Goal: Information Seeking & Learning: Learn about a topic

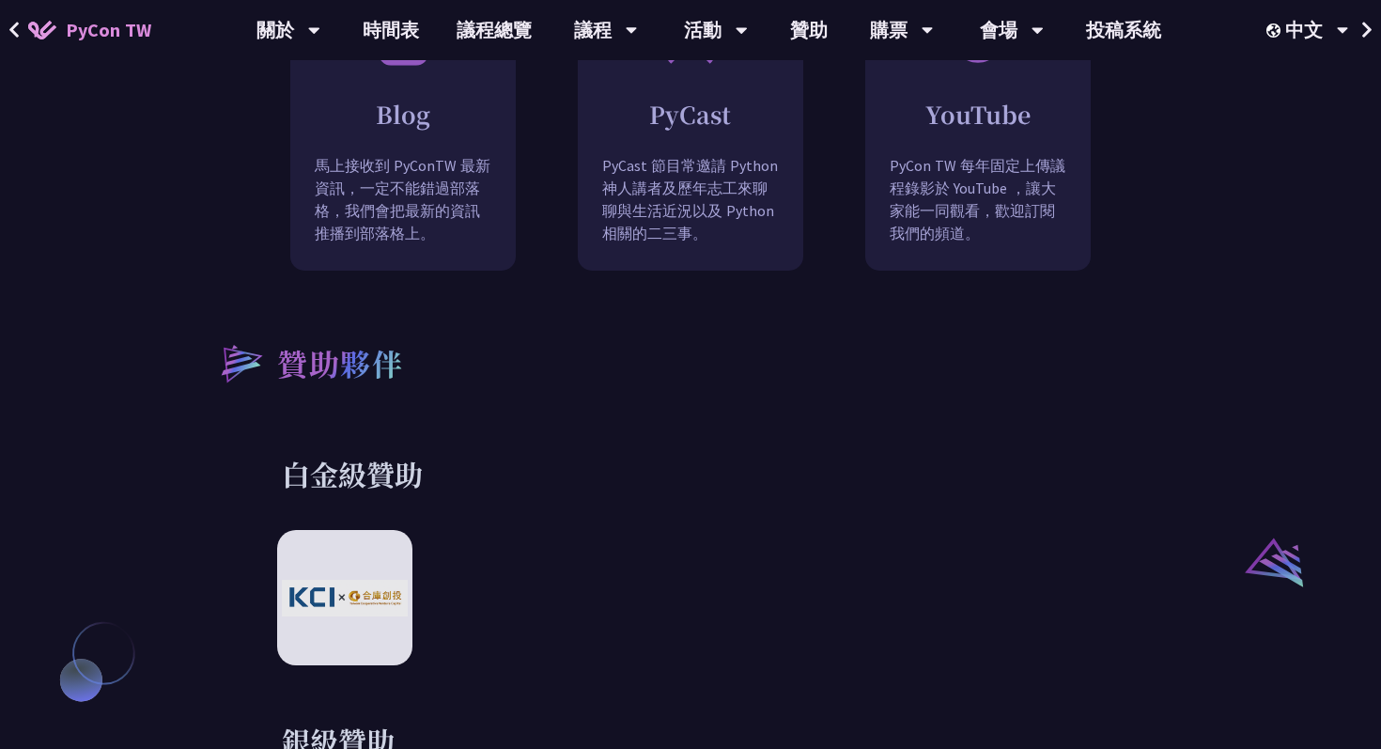
scroll to position [1804, 0]
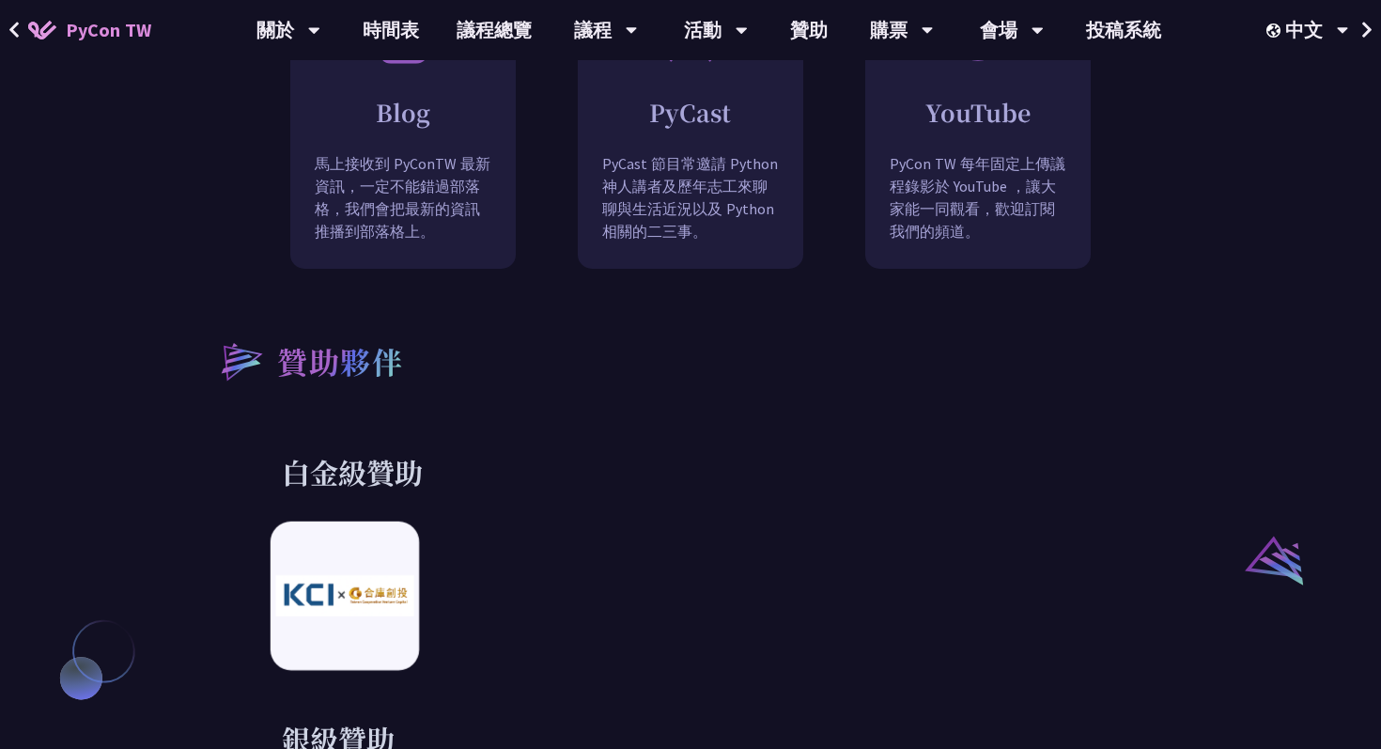
click at [370, 578] on img at bounding box center [344, 596] width 138 height 40
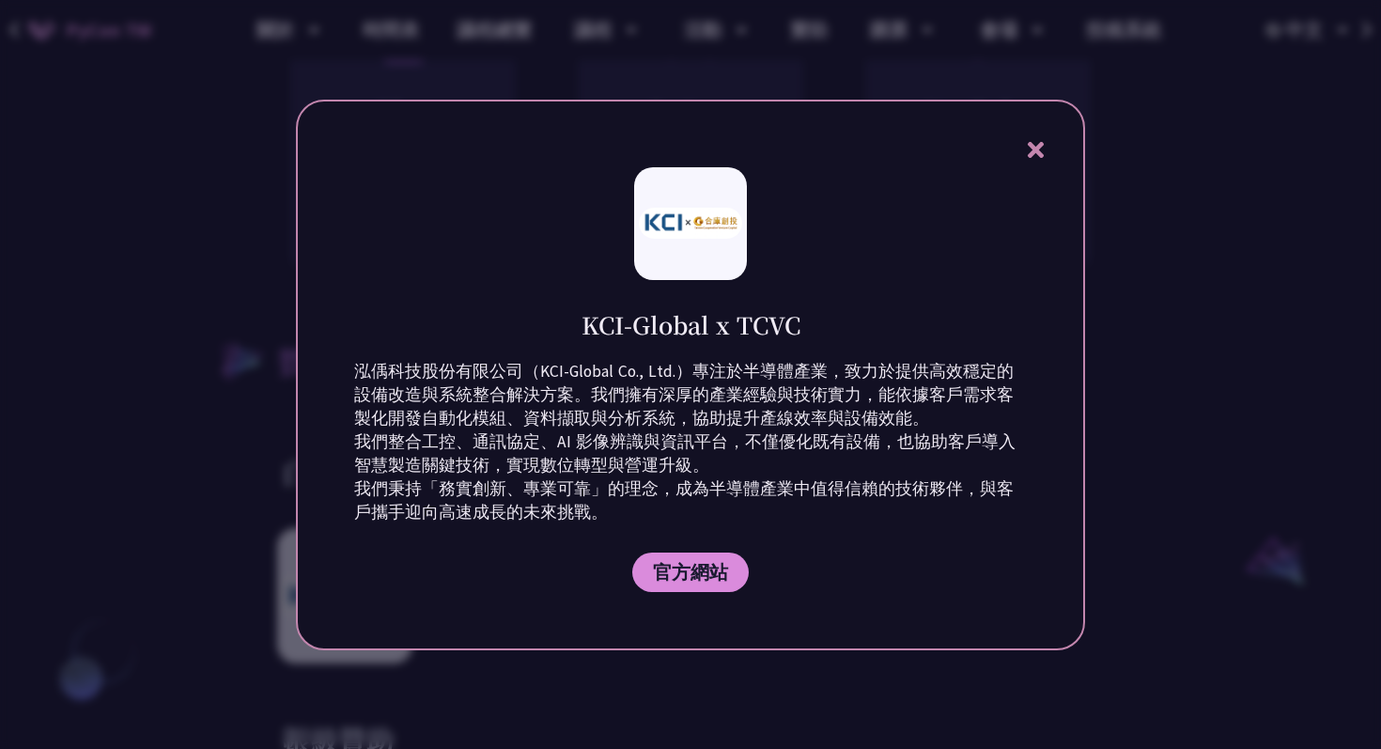
click at [69, 542] on div at bounding box center [690, 374] width 1381 height 749
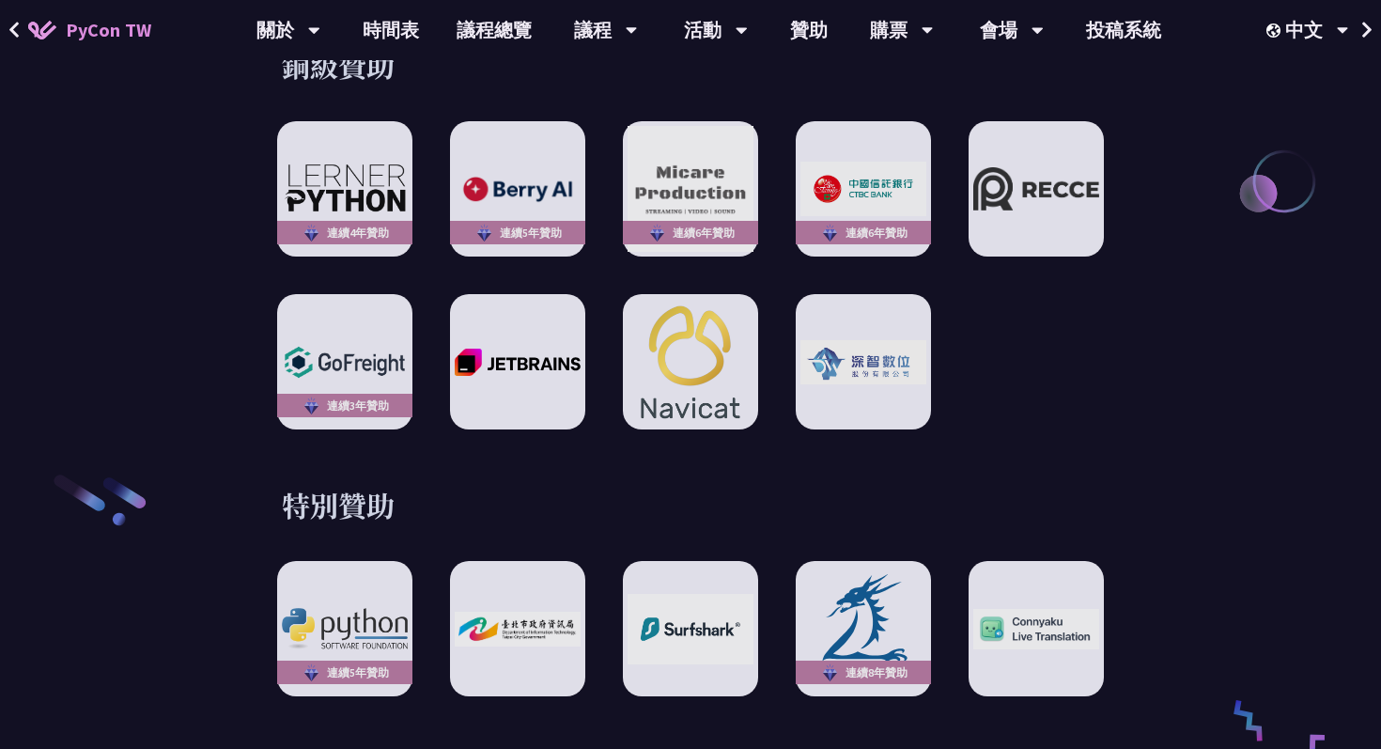
scroll to position [2747, 0]
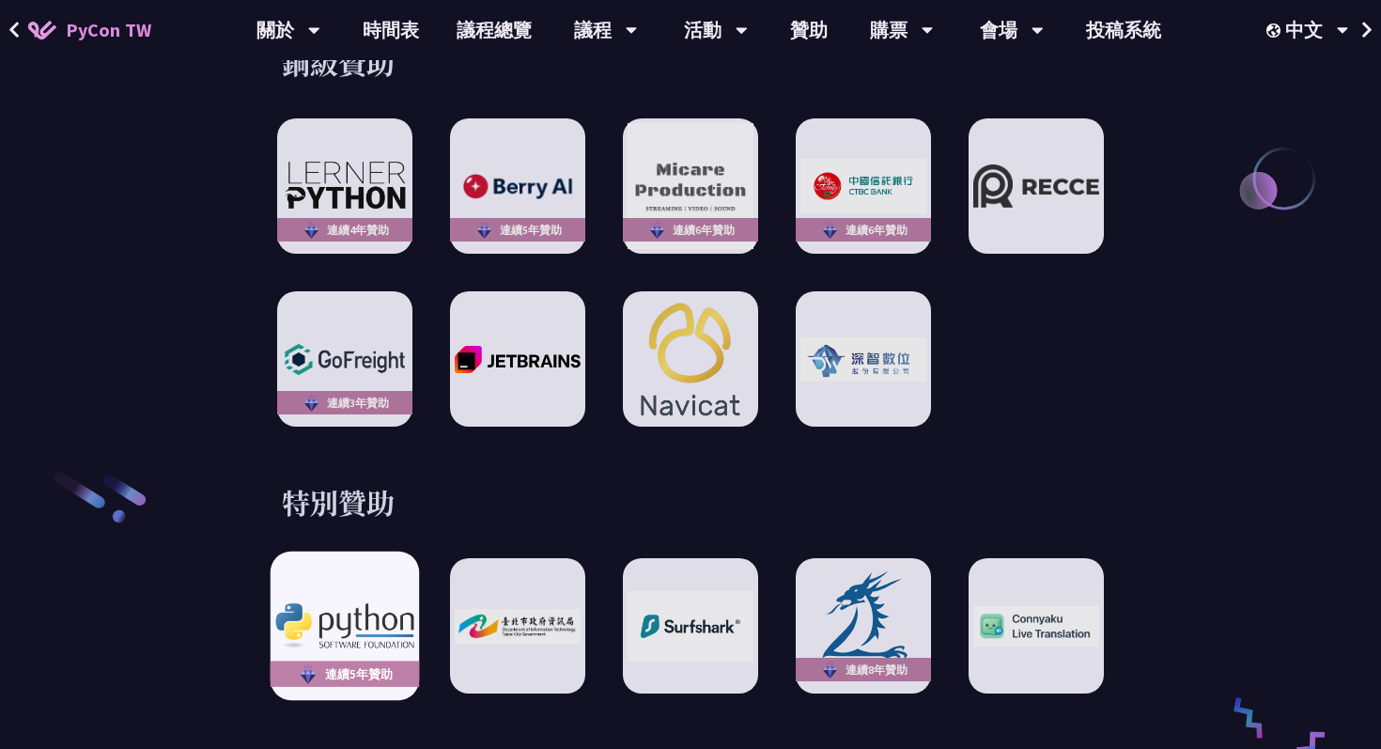
click at [343, 603] on img at bounding box center [344, 625] width 138 height 45
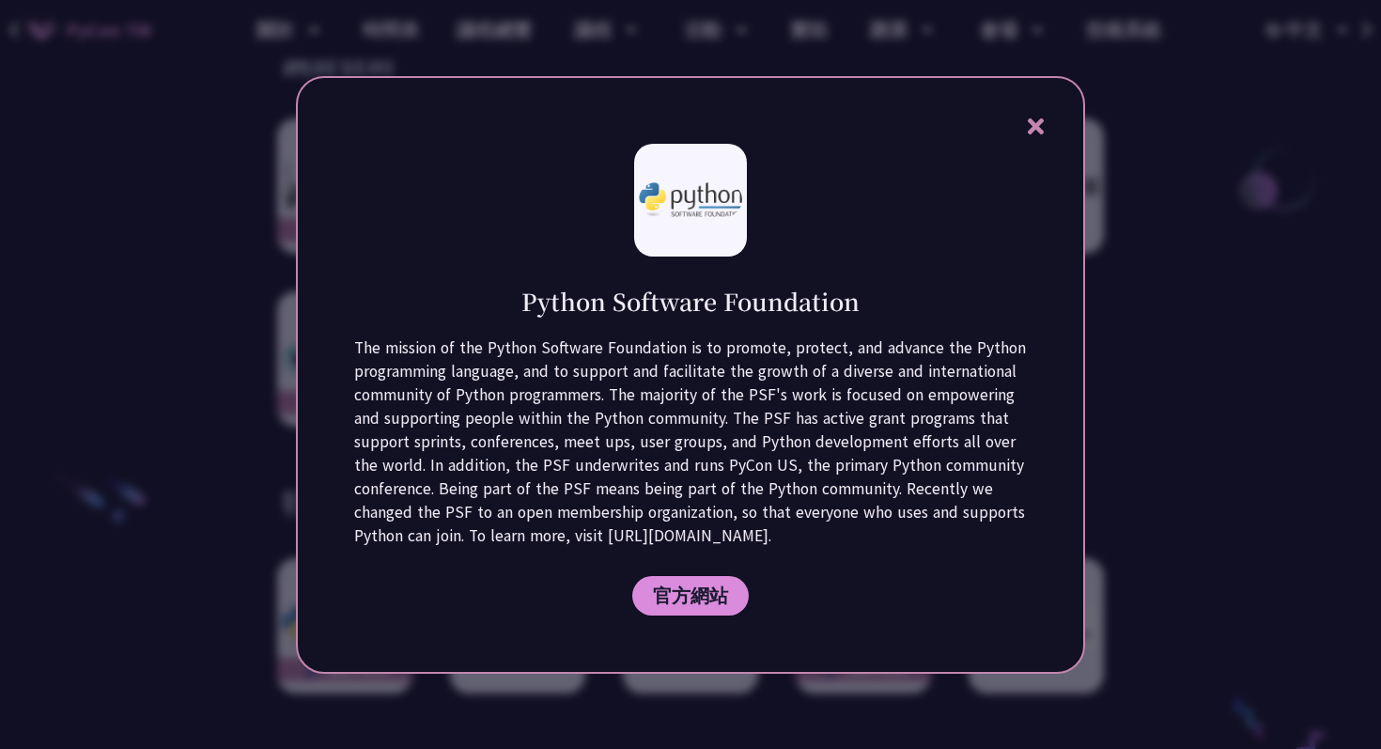
click at [158, 588] on div at bounding box center [690, 374] width 1381 height 749
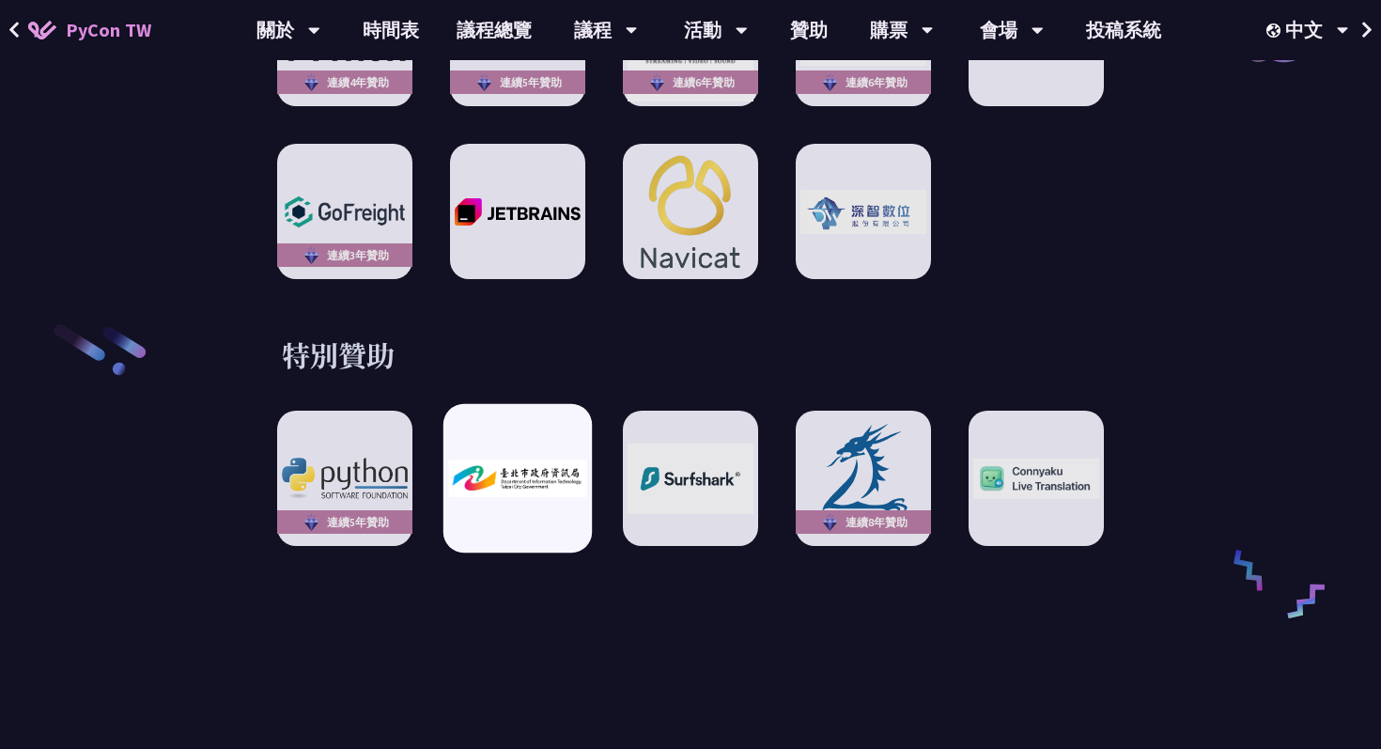
scroll to position [2898, 0]
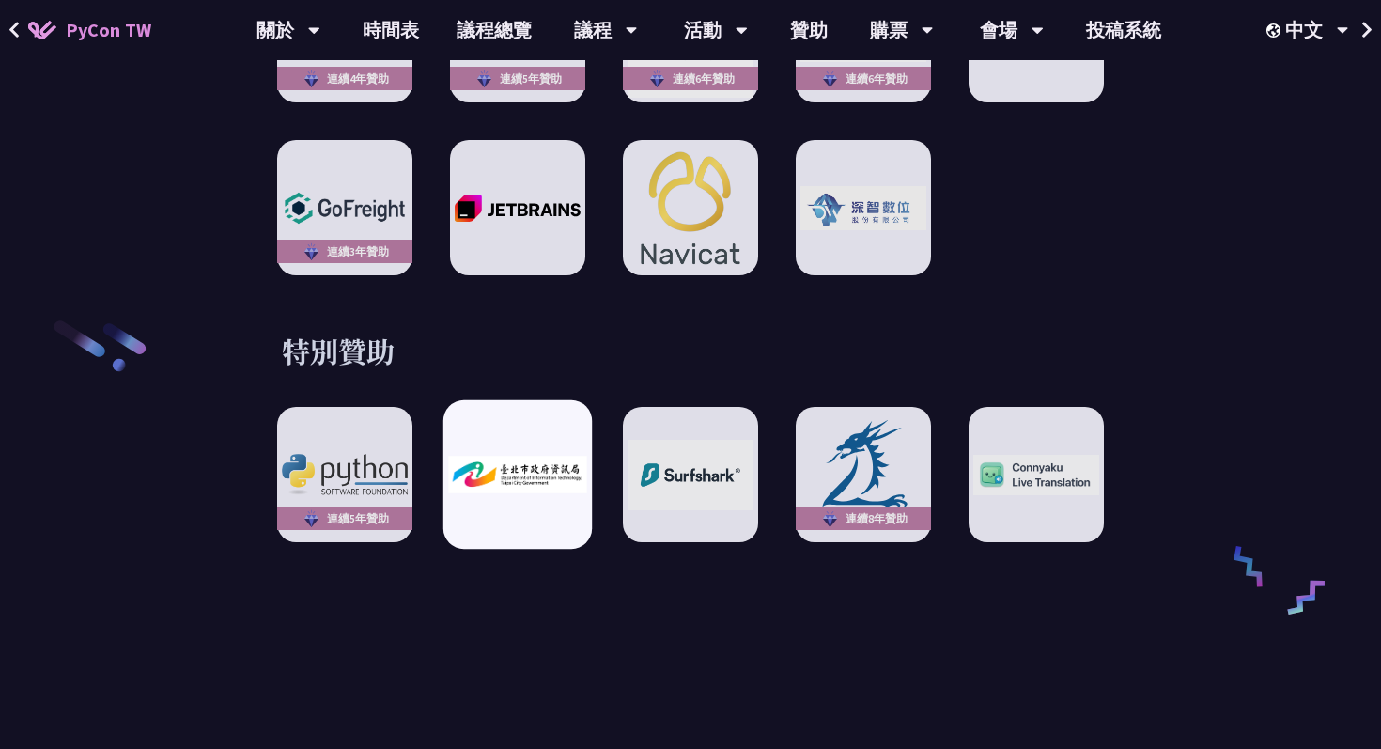
click at [492, 456] on img at bounding box center [517, 475] width 138 height 38
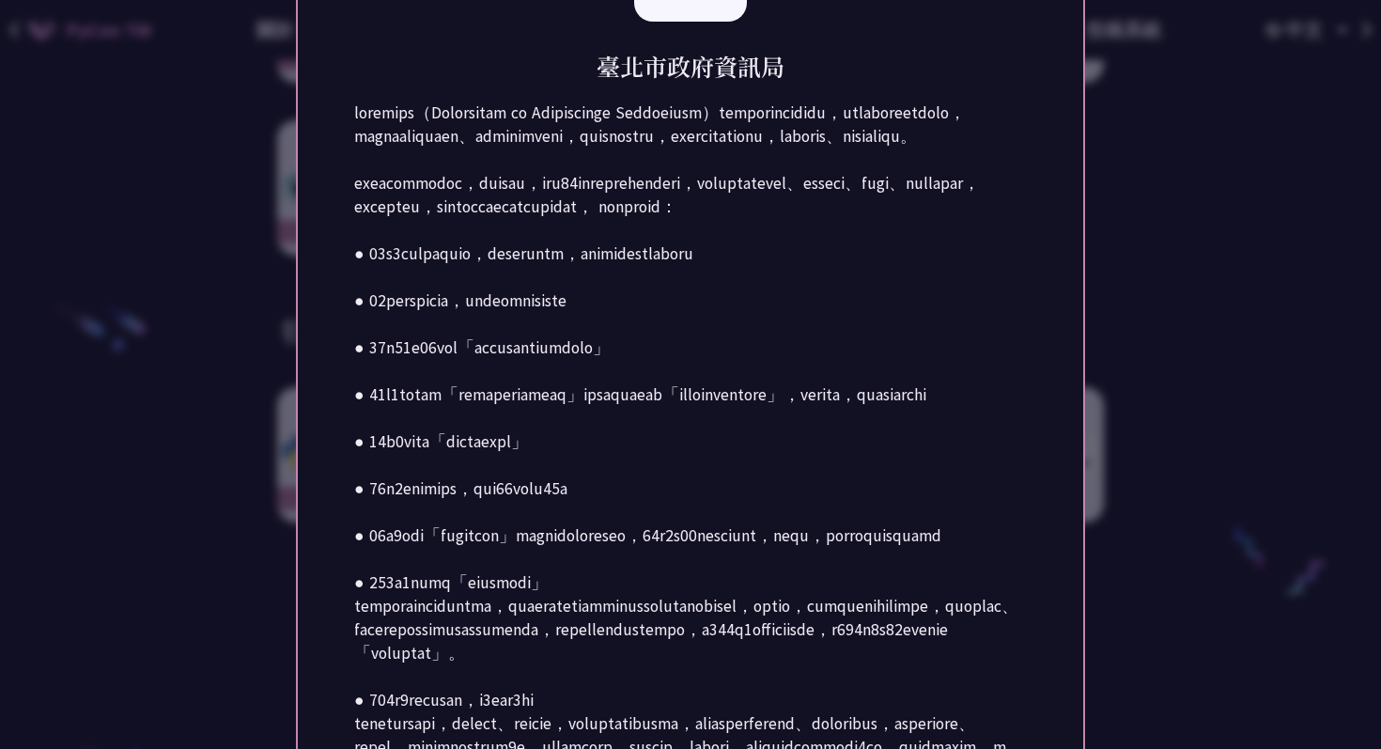
scroll to position [3003, 0]
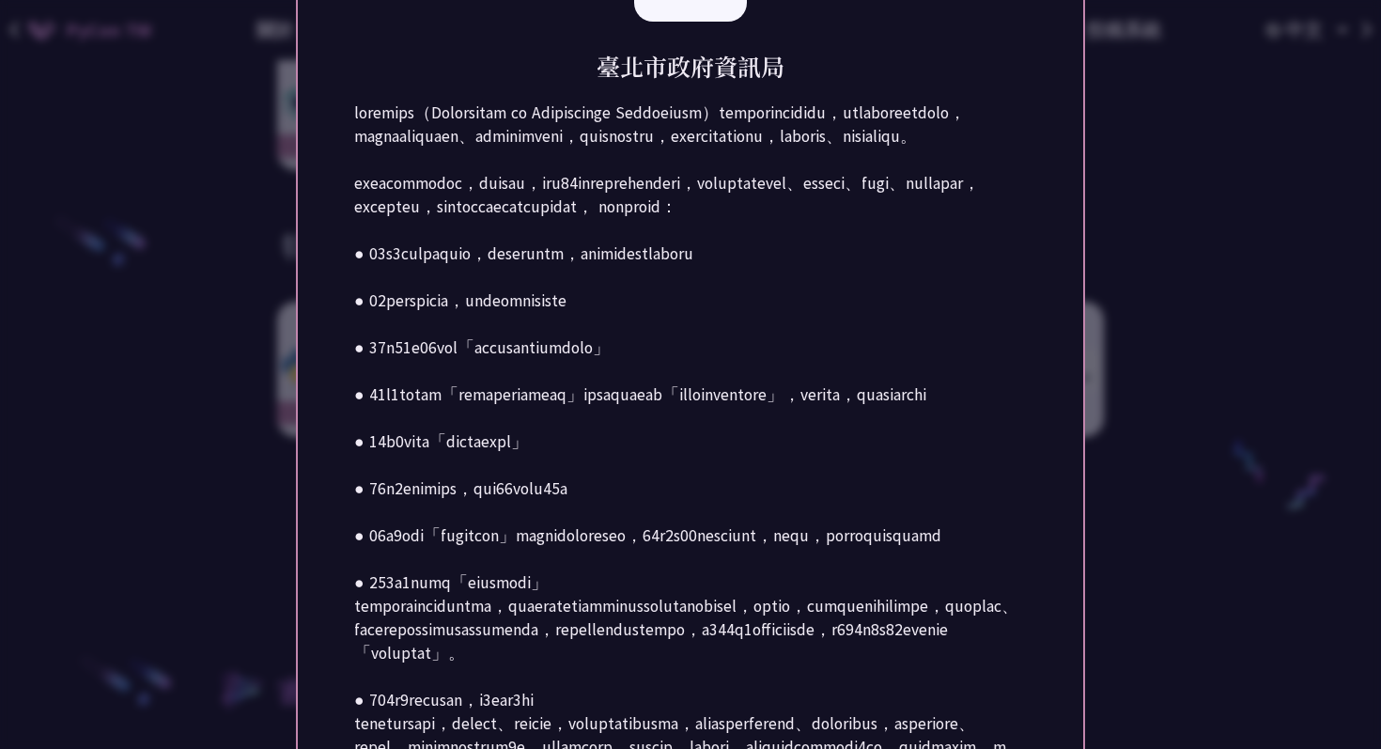
click at [1162, 495] on div at bounding box center [690, 374] width 1381 height 749
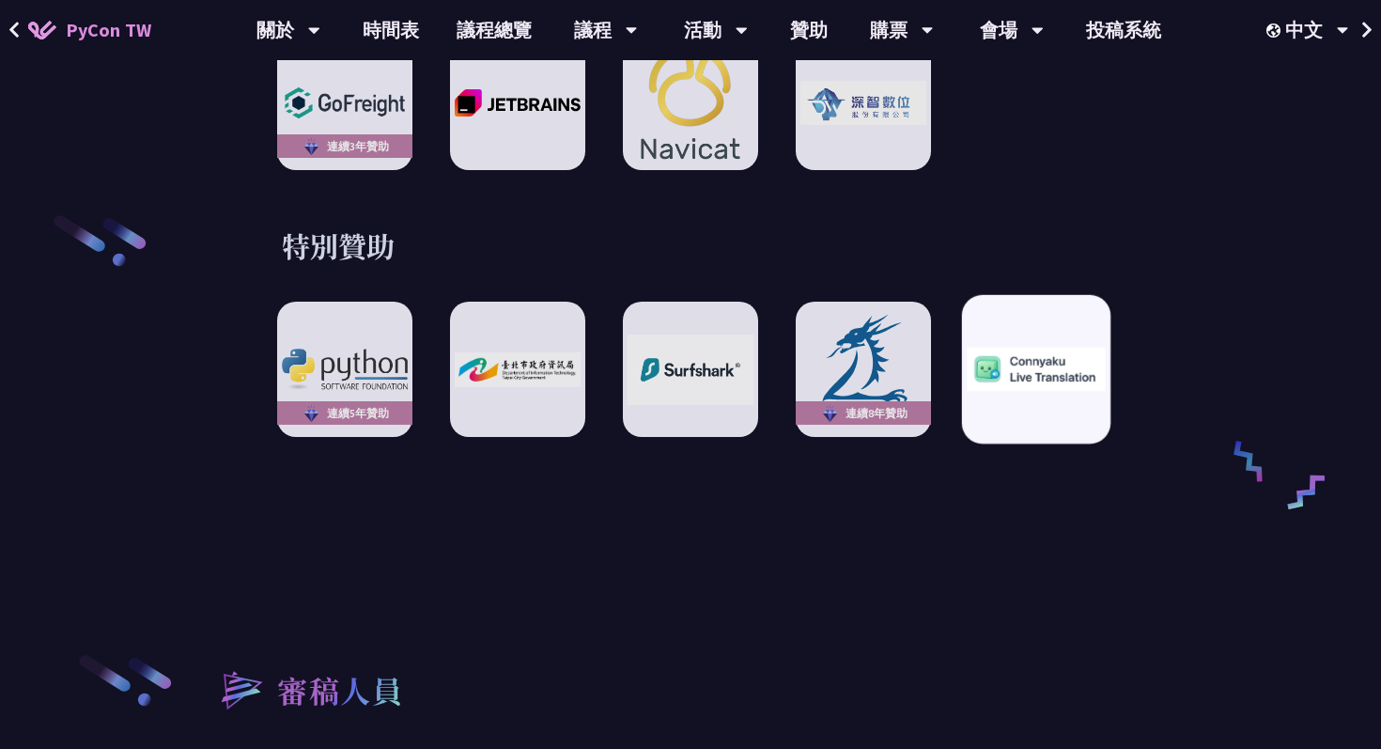
click at [1050, 371] on img at bounding box center [1036, 370] width 138 height 44
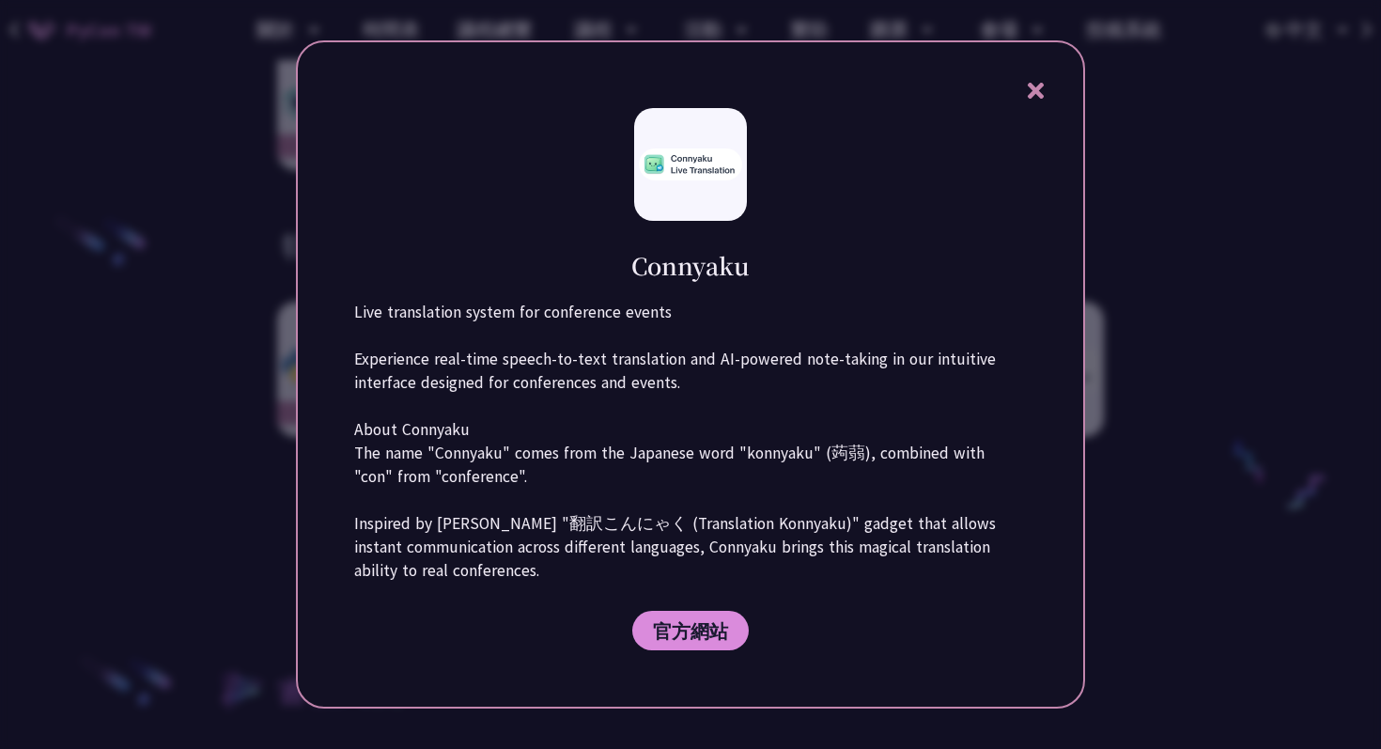
click at [1163, 428] on div at bounding box center [690, 374] width 1381 height 749
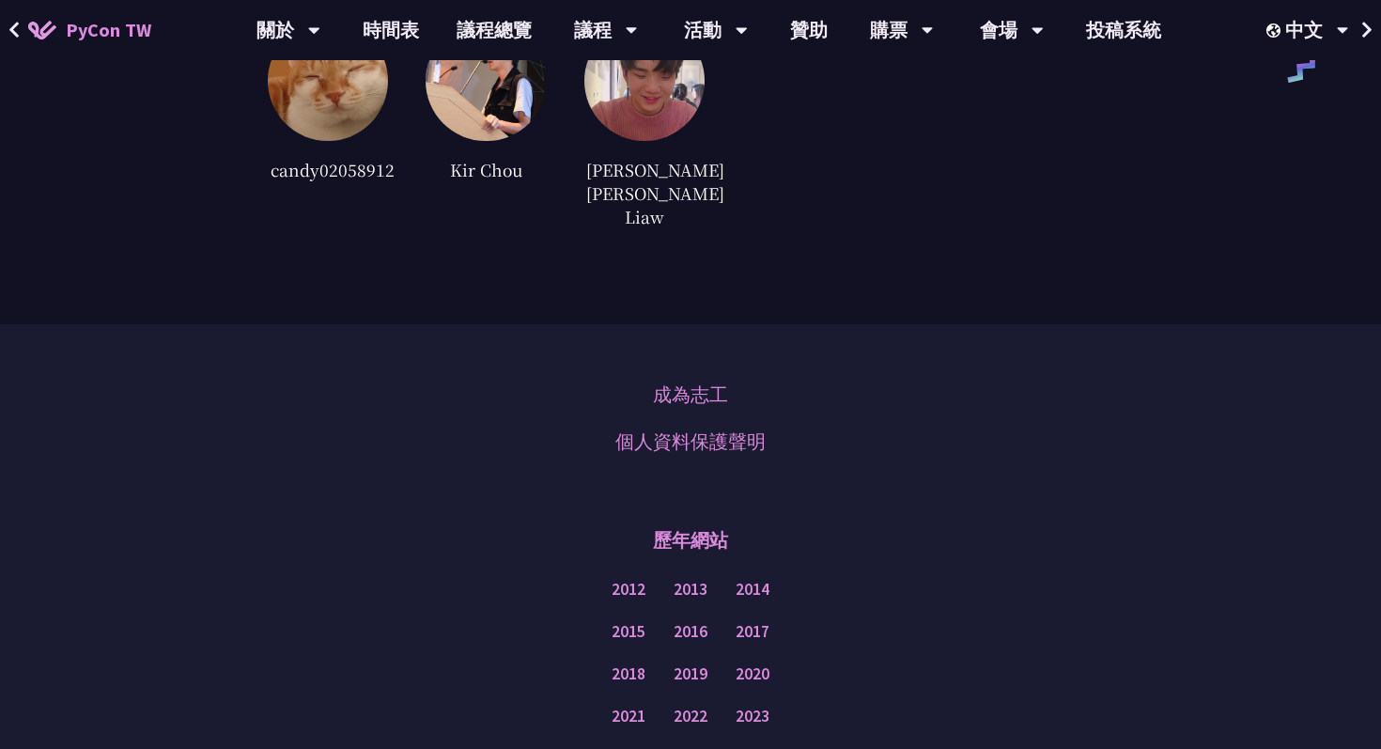
scroll to position [4769, 0]
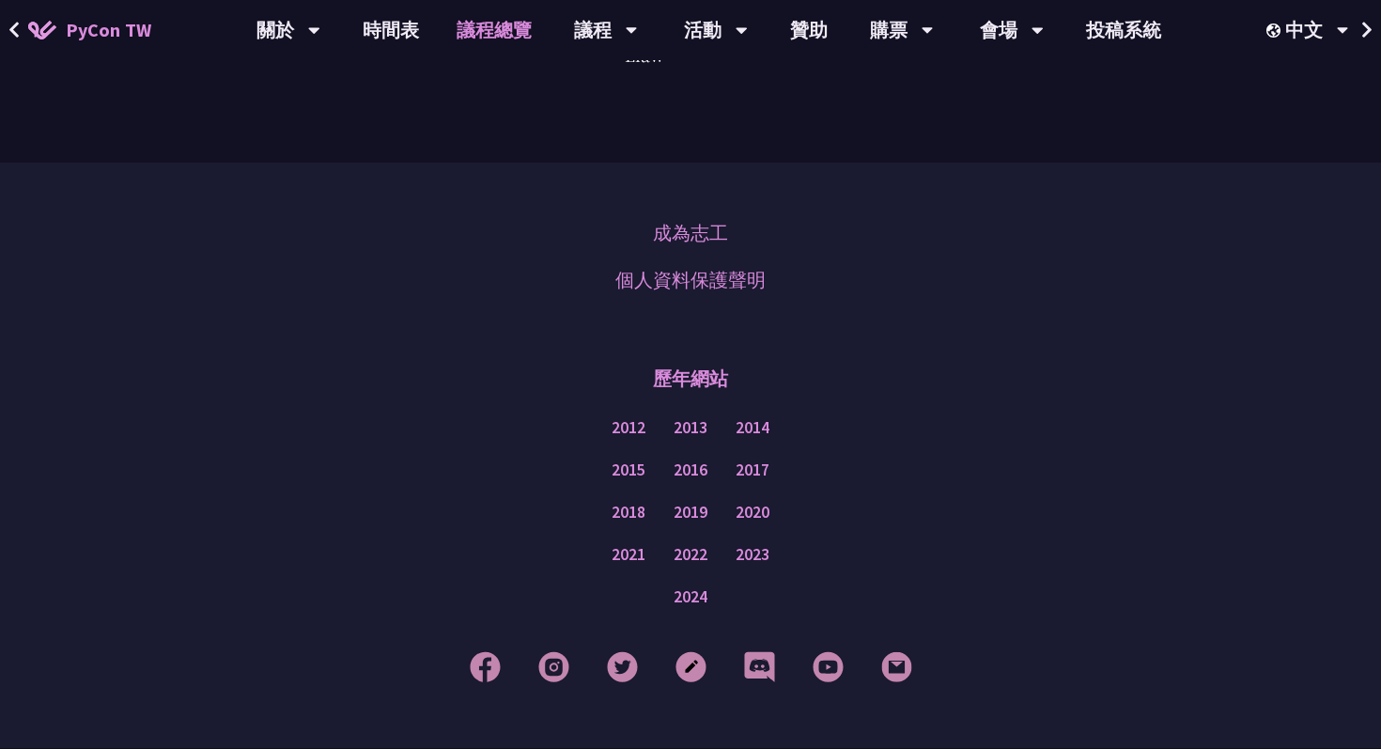
click at [486, 39] on link "議程總覽" at bounding box center [494, 30] width 113 height 60
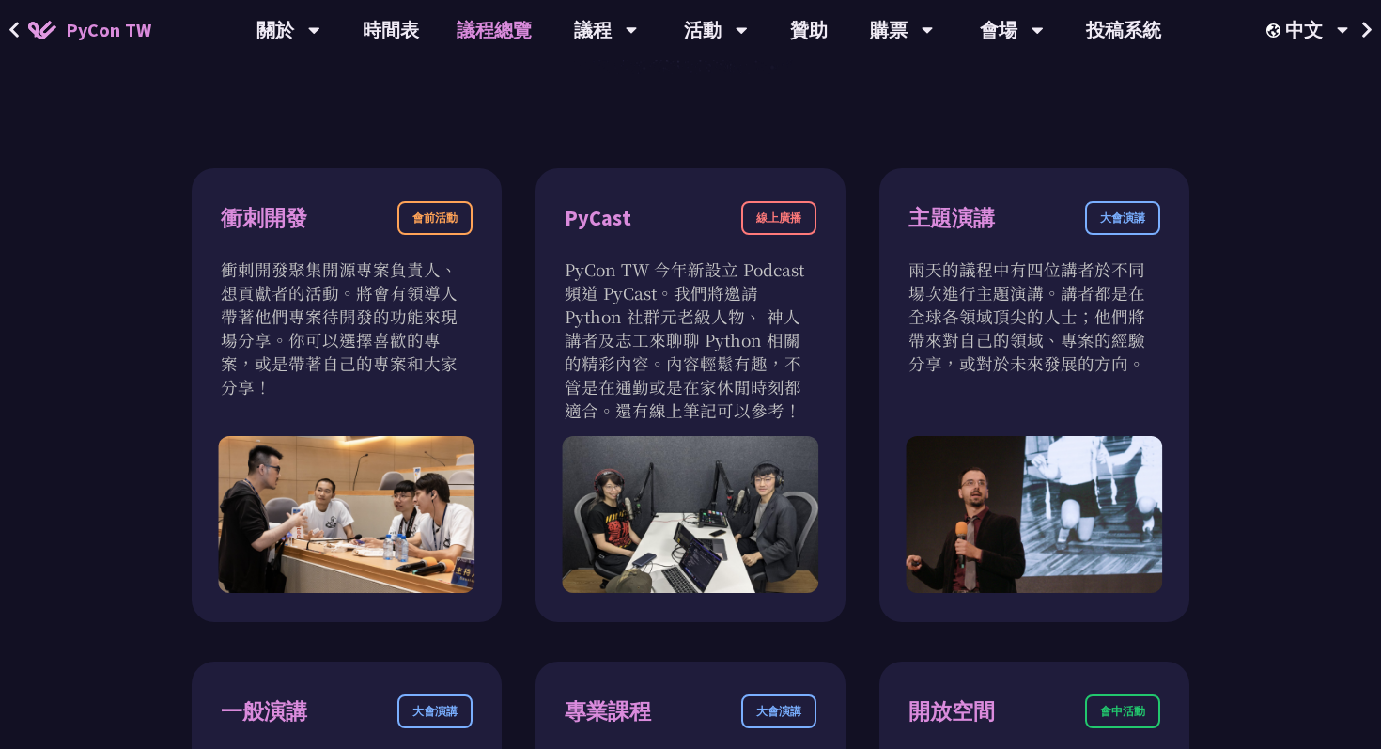
scroll to position [5, 0]
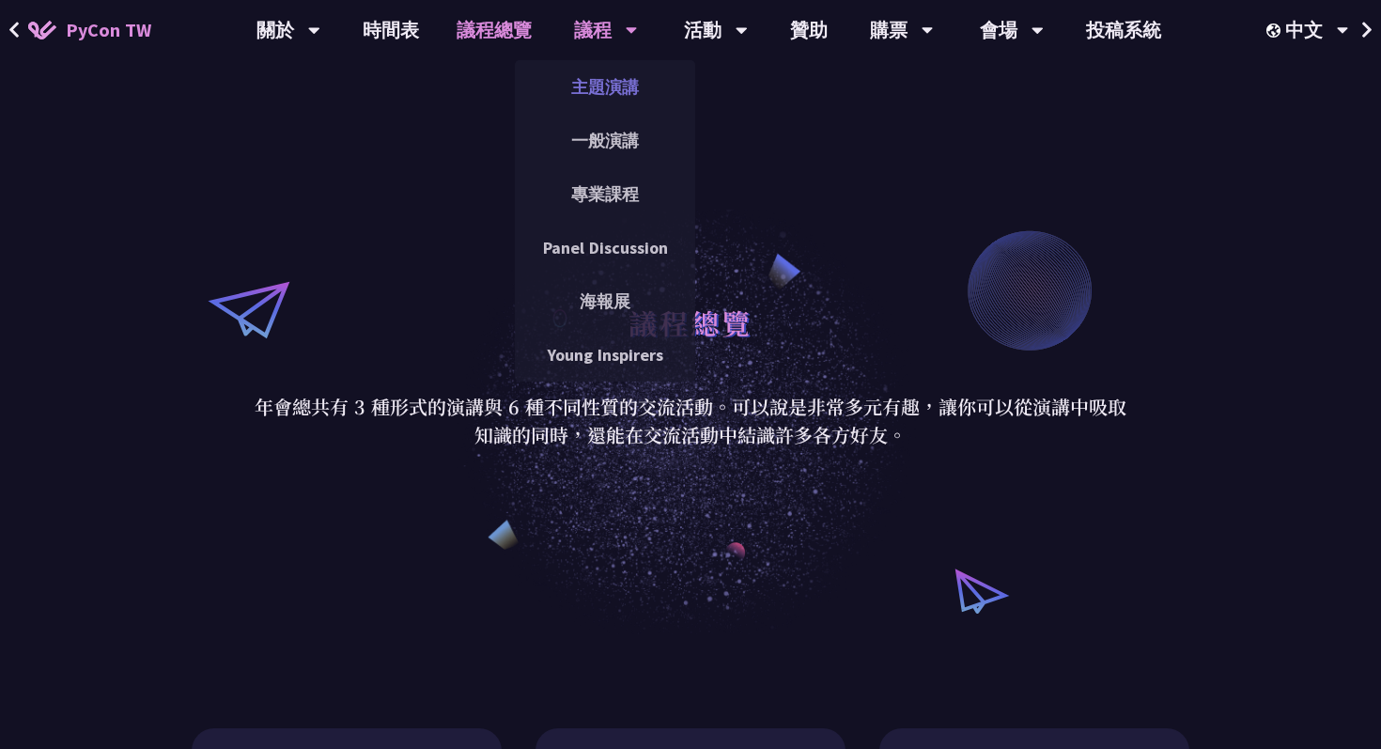
click at [622, 93] on link "主題演講" at bounding box center [605, 87] width 180 height 44
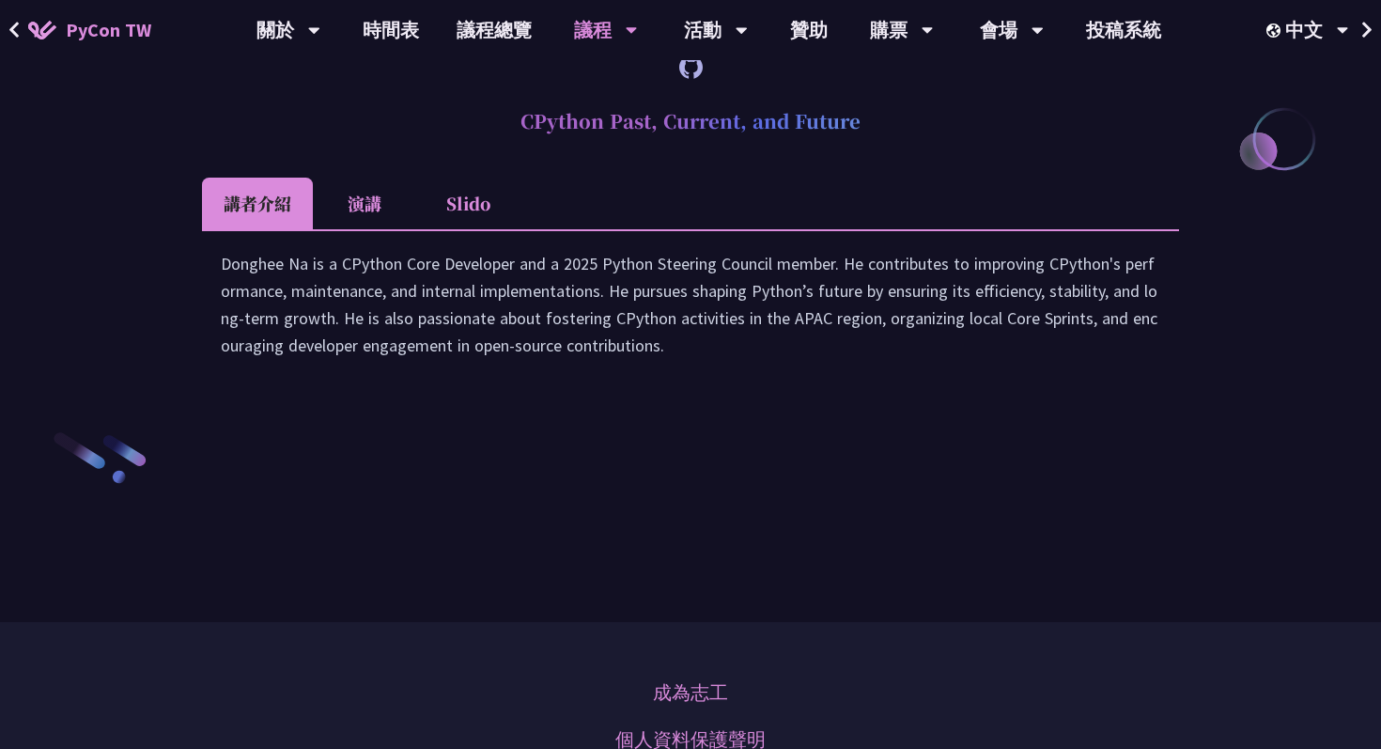
scroll to position [2746, 0]
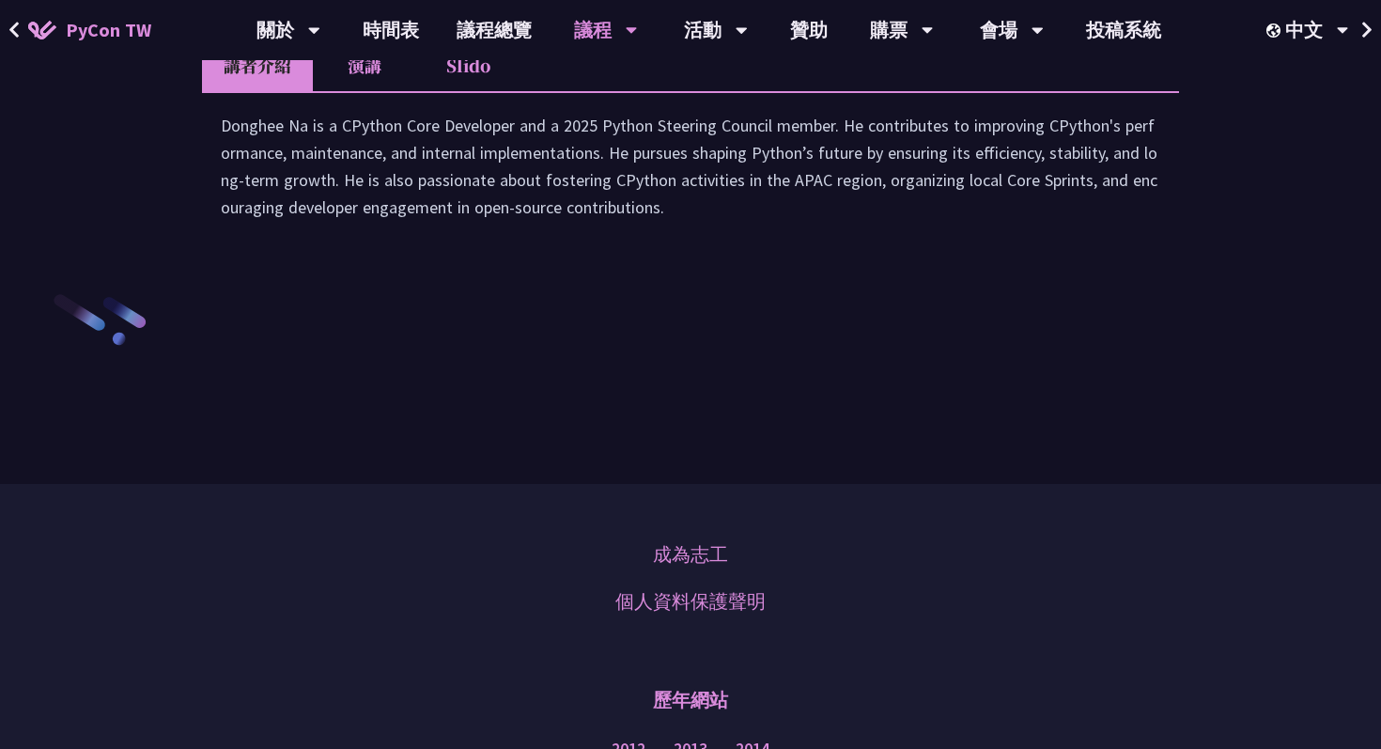
click at [384, 91] on li "演講" at bounding box center [364, 65] width 103 height 52
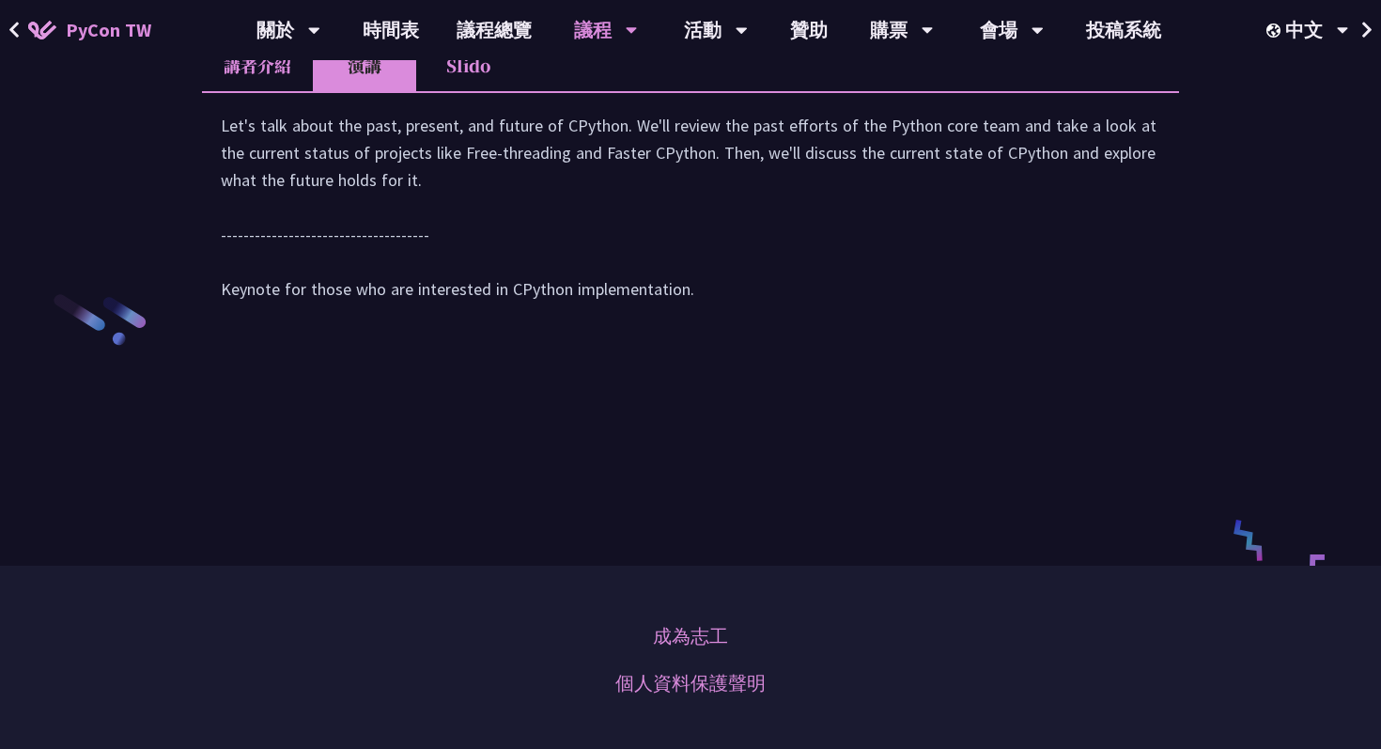
click at [423, 91] on li "Slido" at bounding box center [467, 65] width 103 height 52
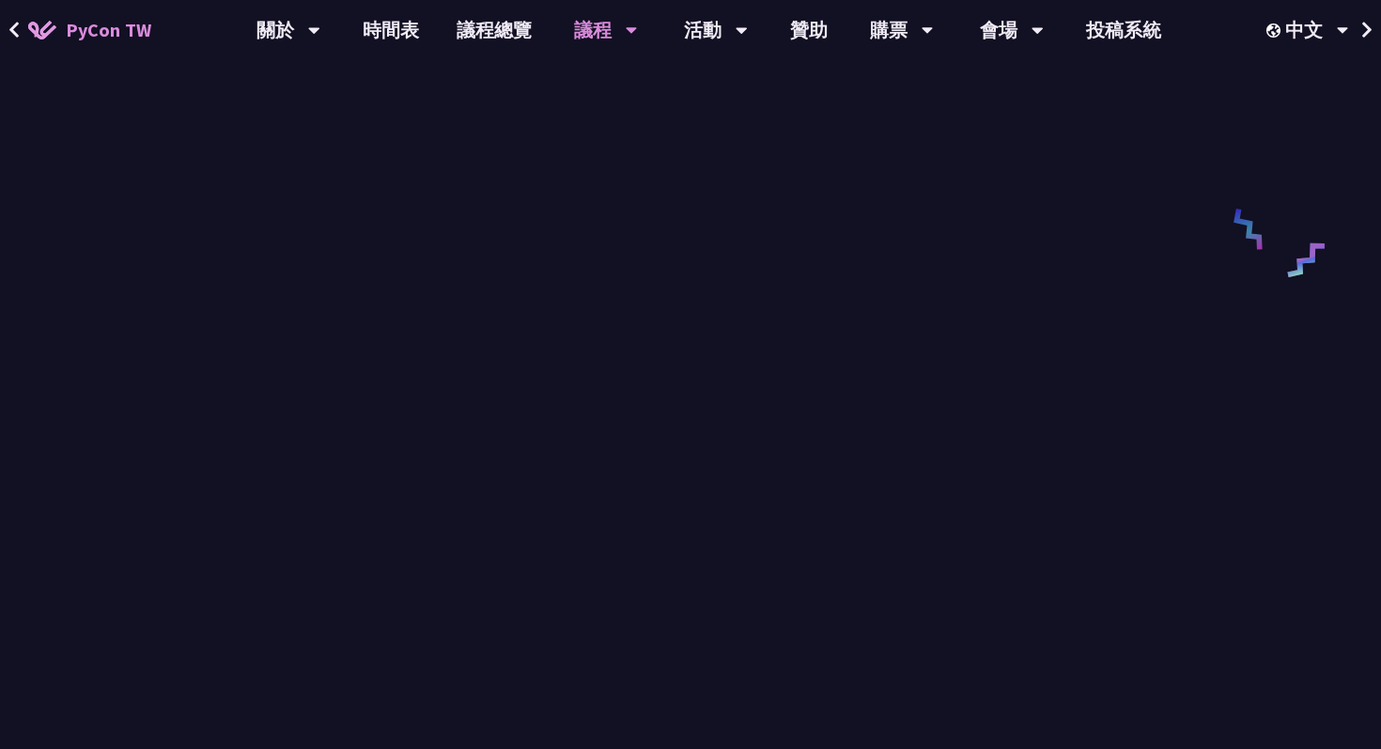
scroll to position [2845, 0]
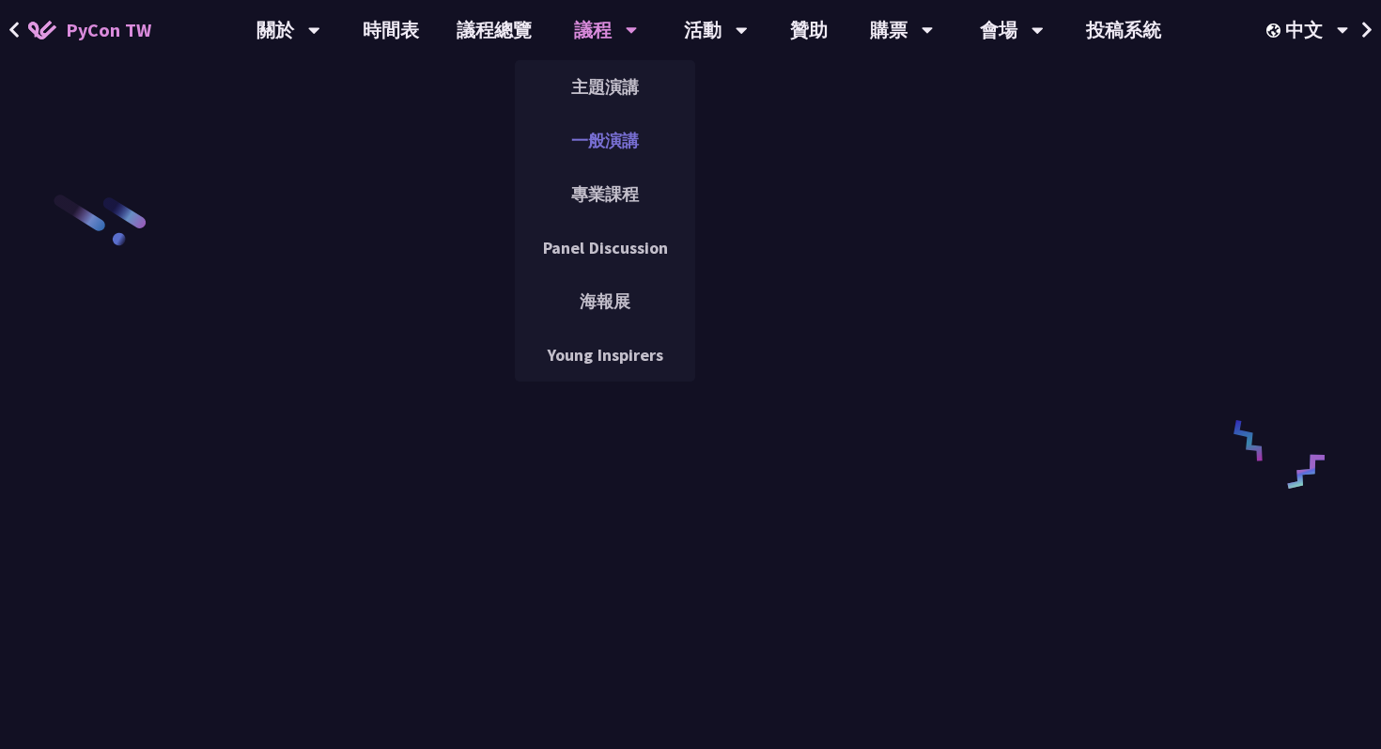
click at [618, 150] on link "一般演講" at bounding box center [605, 140] width 180 height 44
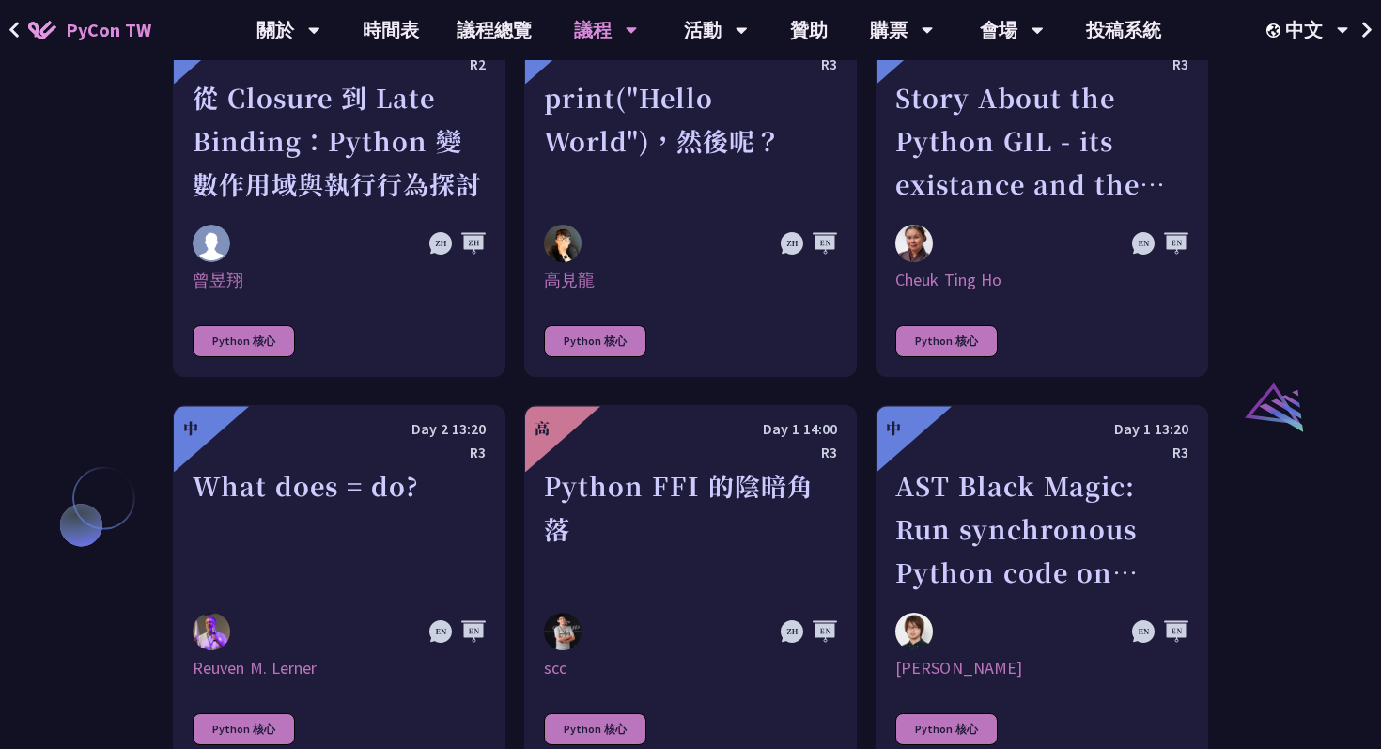
scroll to position [1896, 0]
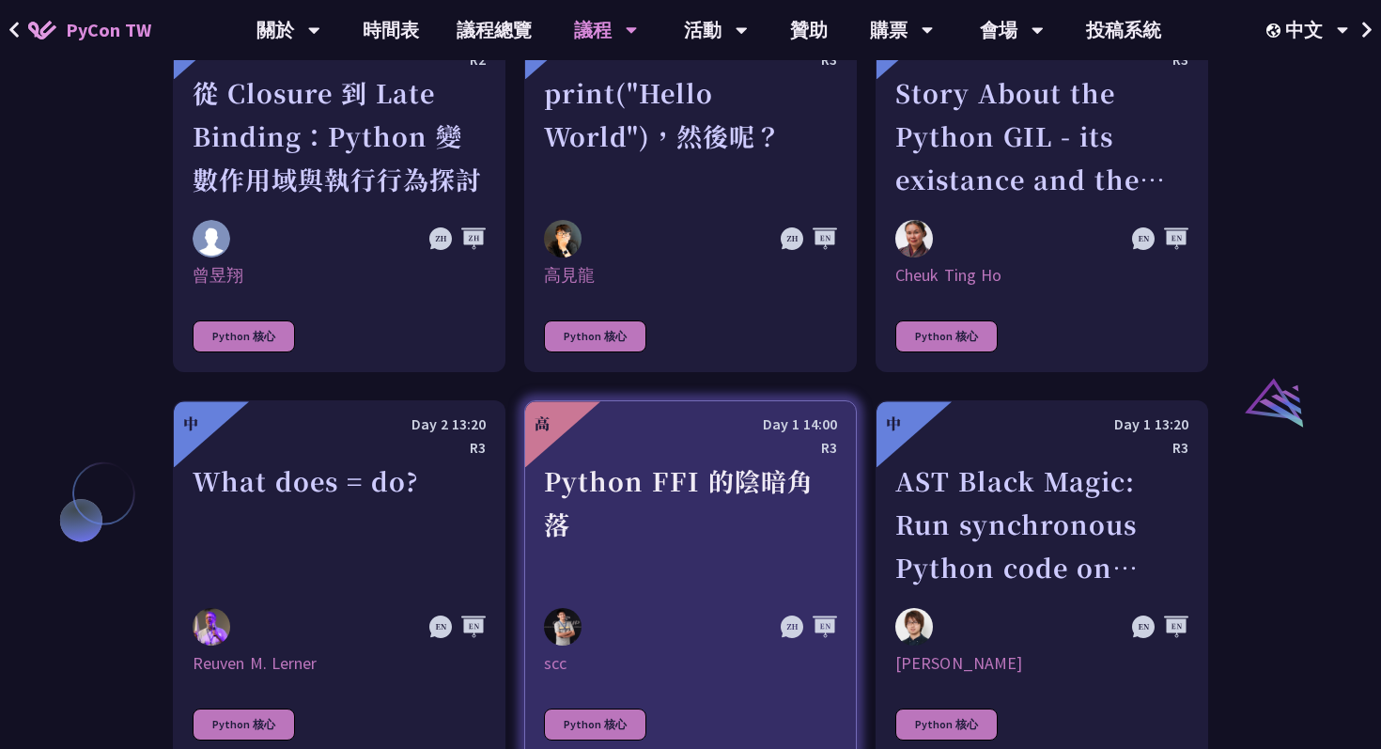
click at [666, 436] on div "R3" at bounding box center [690, 447] width 293 height 23
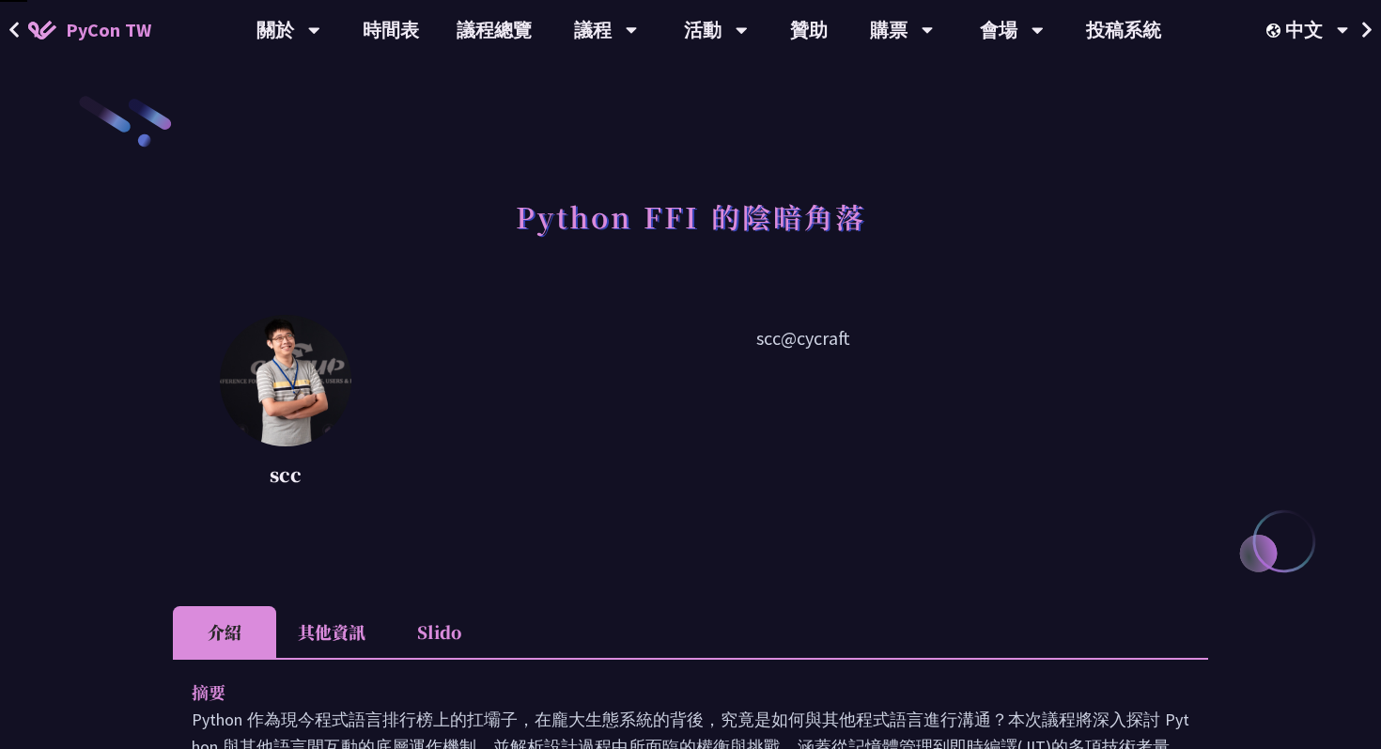
scroll to position [1896, 0]
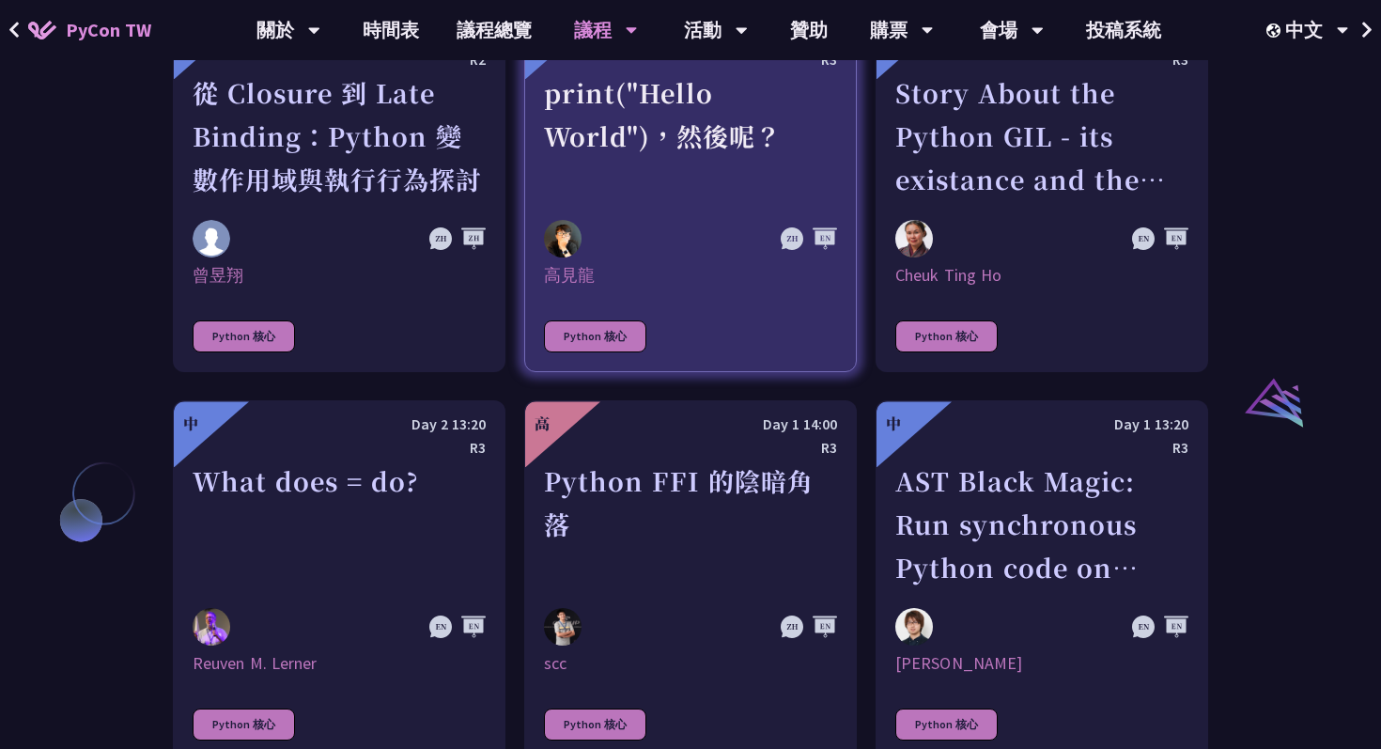
click at [649, 284] on link "中 Day 2 10:50 R3 print("Hello World")，然後呢？ [DEMOGRAPHIC_DATA] Python 核心" at bounding box center [690, 192] width 333 height 360
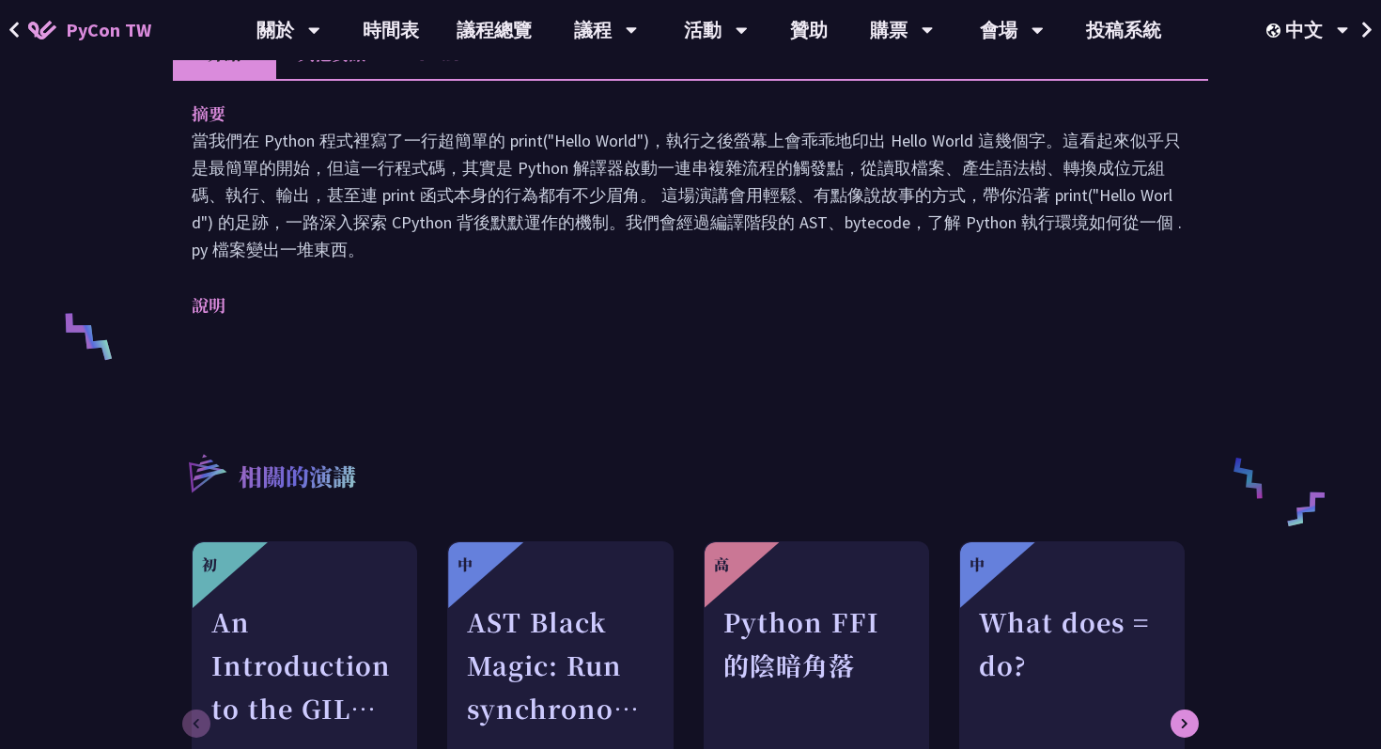
scroll to position [476, 0]
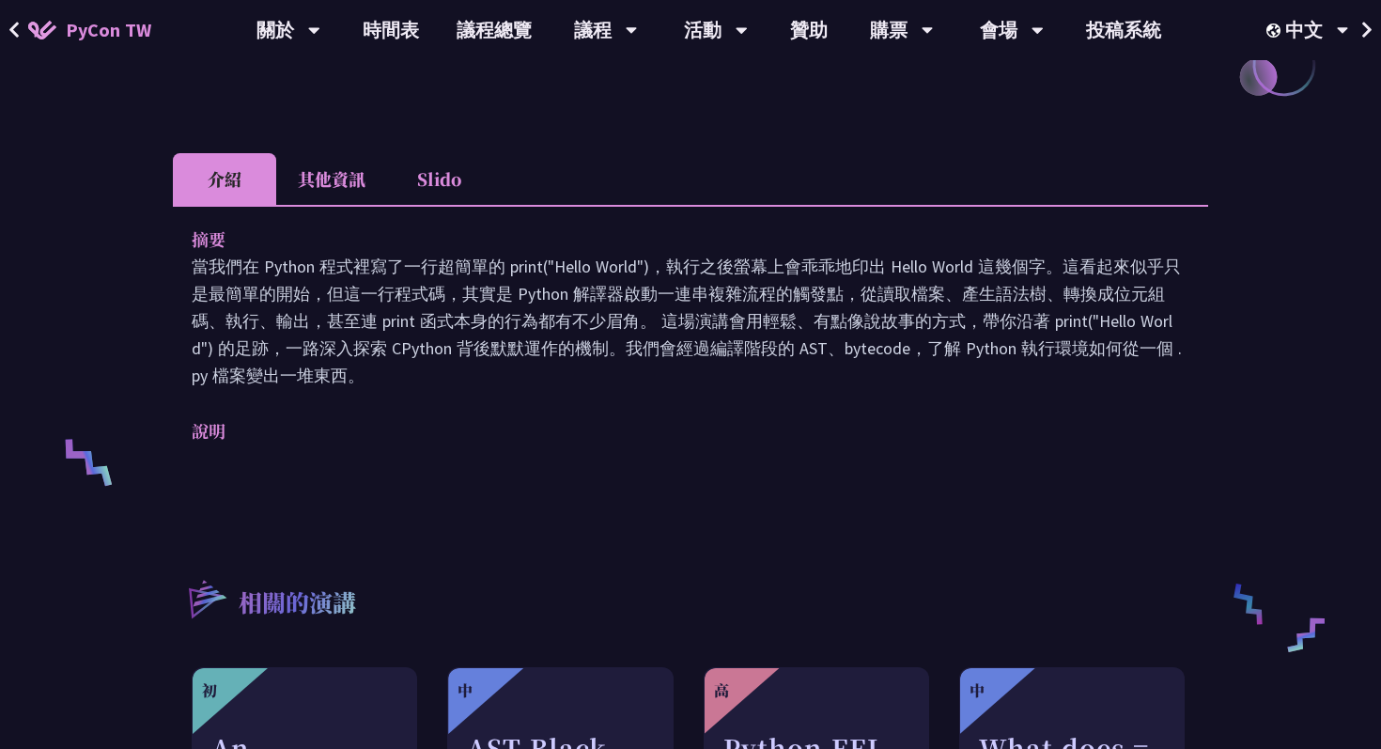
drag, startPoint x: 504, startPoint y: 233, endPoint x: 574, endPoint y: 400, distance: 181.1
click at [576, 404] on div "摘要 當我們在 Python 程式裡寫了一行超簡單的 print("Hello World")，執行之後螢幕上會乖乖地印出 Hello World 這幾個字。…" at bounding box center [690, 348] width 1035 height 287
click at [737, 369] on p "當我們在 Python 程式裡寫了一行超簡單的 print("Hello World")，執行之後螢幕上會乖乖地印出 Hello World 這幾個字。這看起…" at bounding box center [691, 321] width 998 height 136
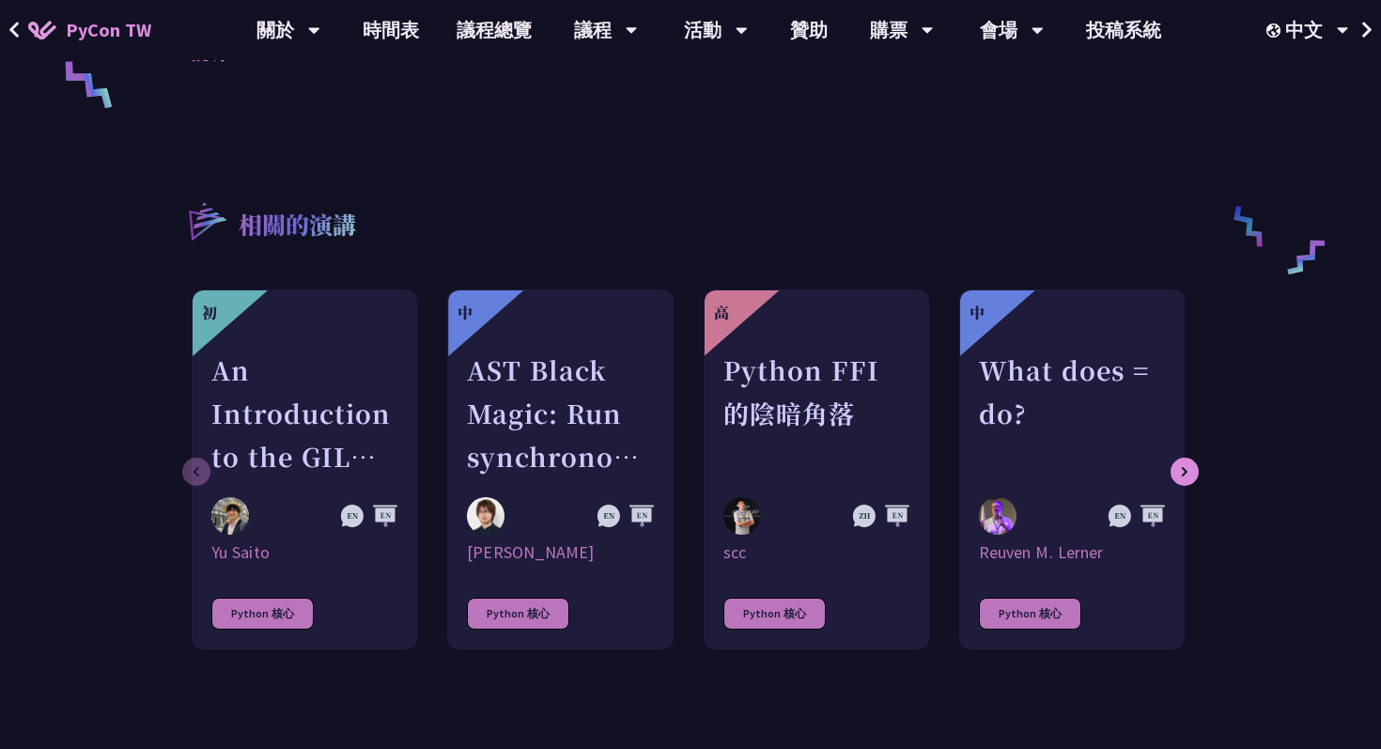
scroll to position [857, 0]
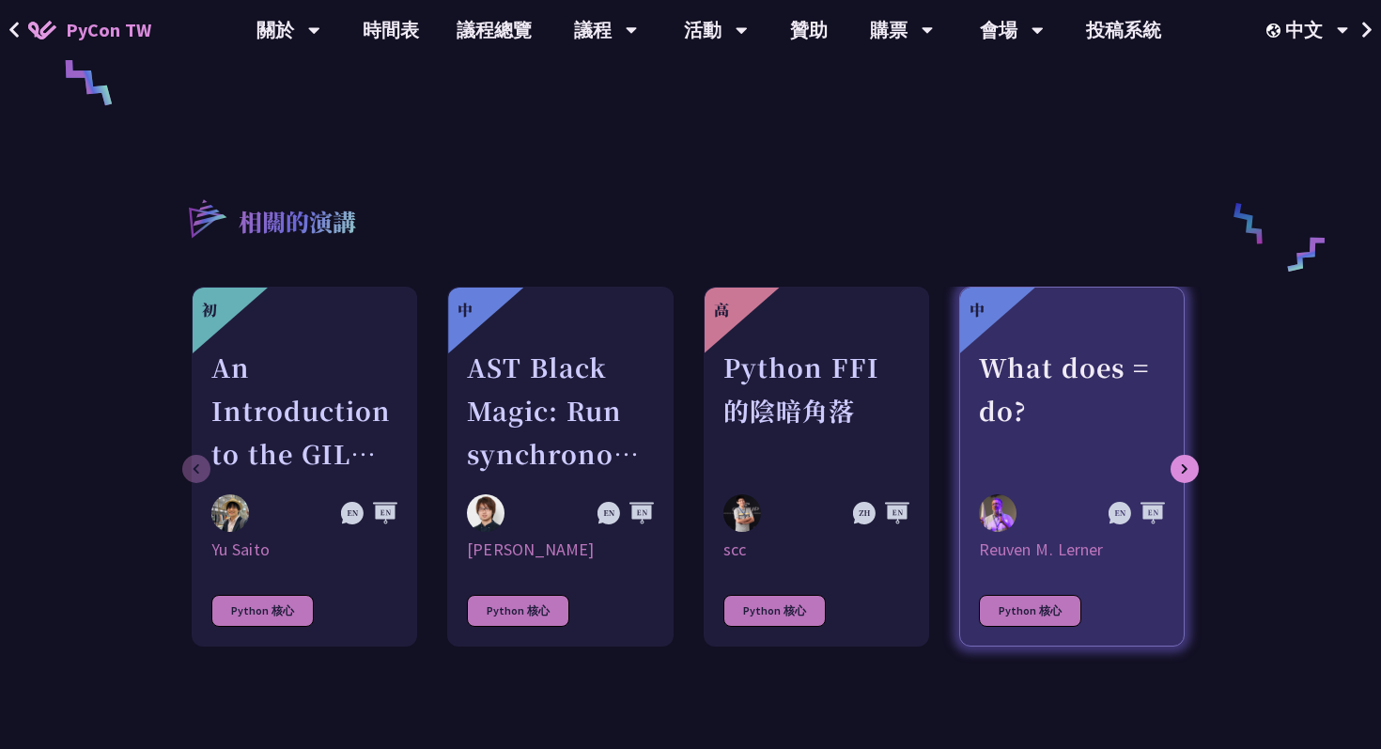
click at [1065, 398] on div "What does = do?" at bounding box center [1072, 411] width 186 height 130
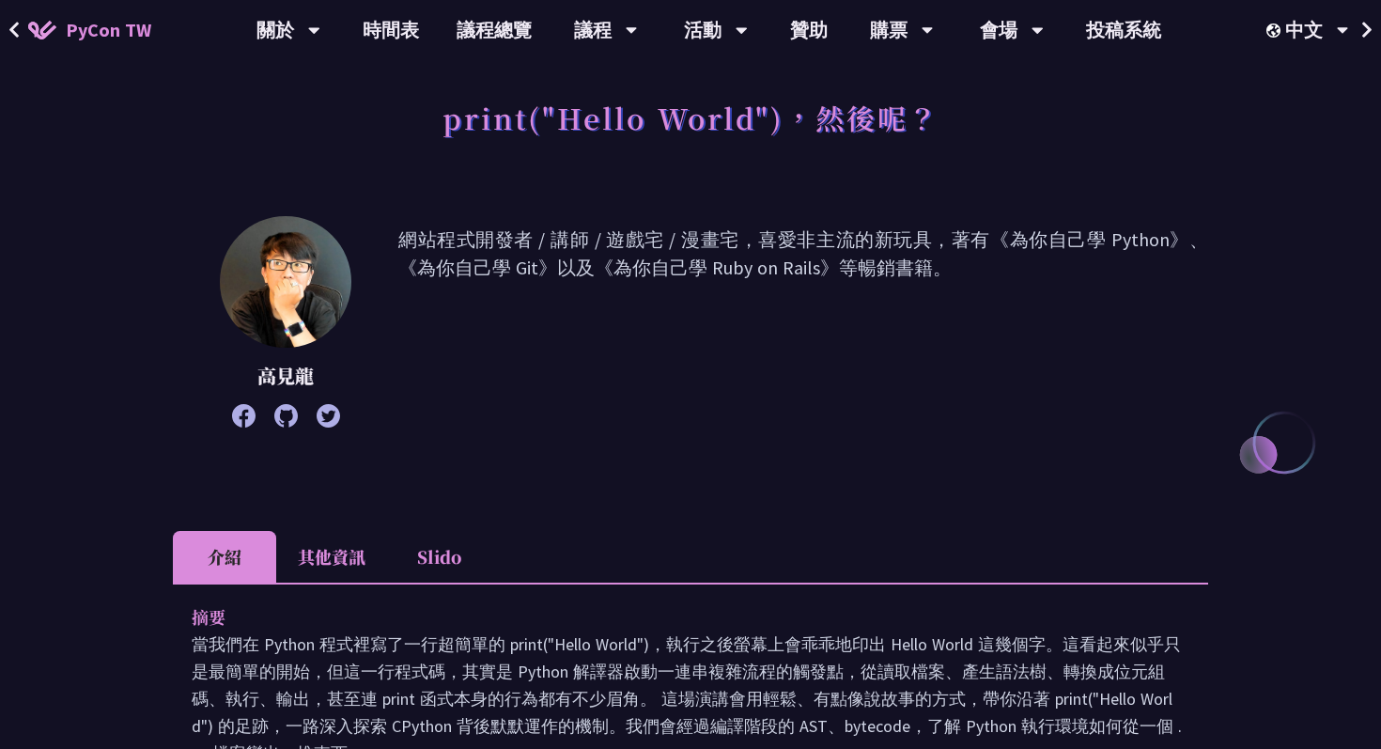
scroll to position [64, 0]
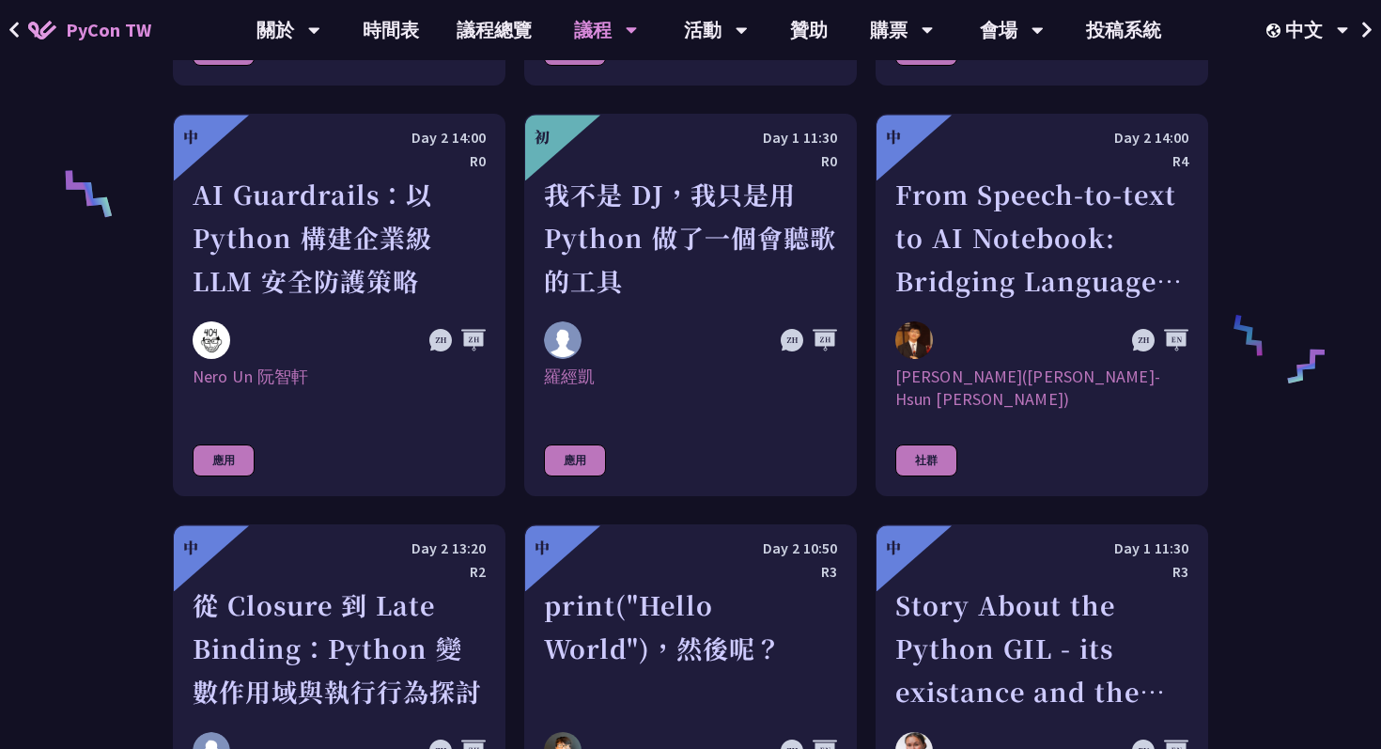
scroll to position [1233, 0]
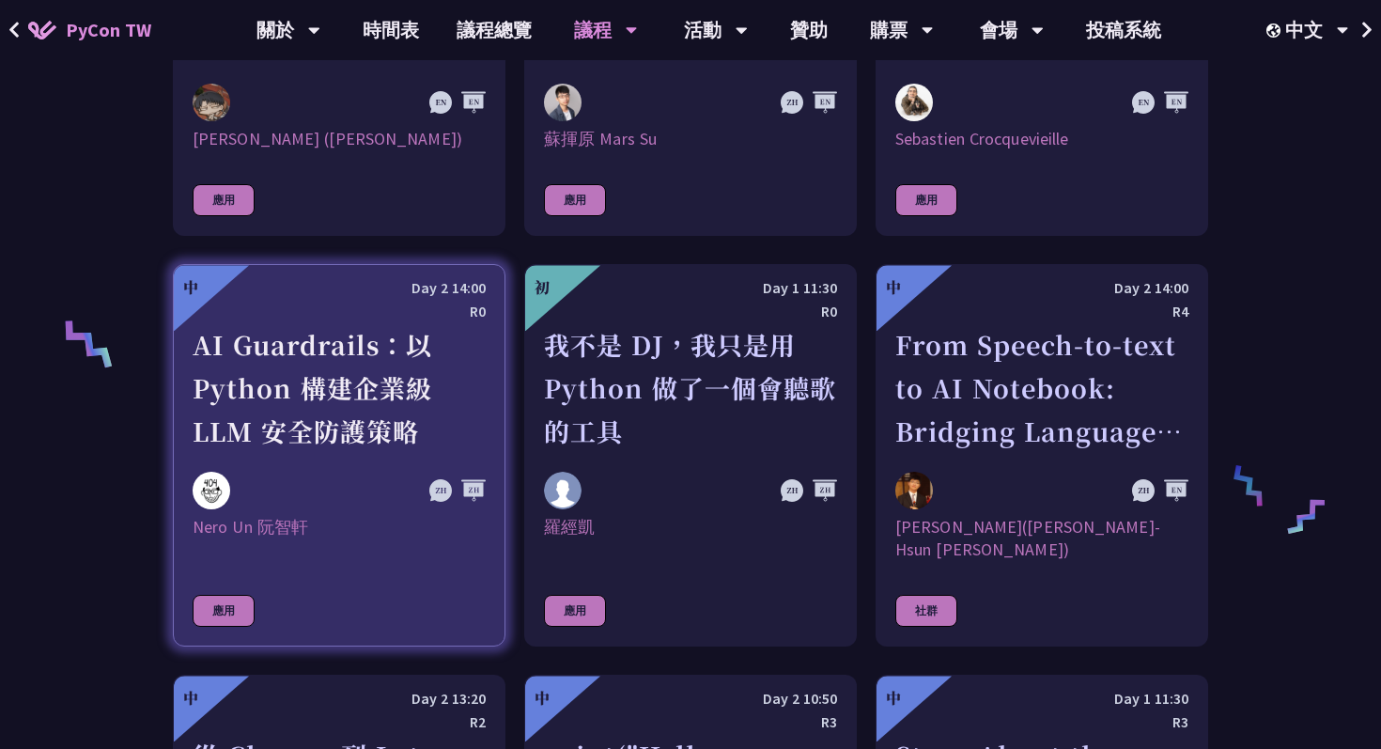
click at [333, 405] on div "AI Guardrails：以 Python 構建企業級 LLM 安全防護策略" at bounding box center [339, 388] width 293 height 130
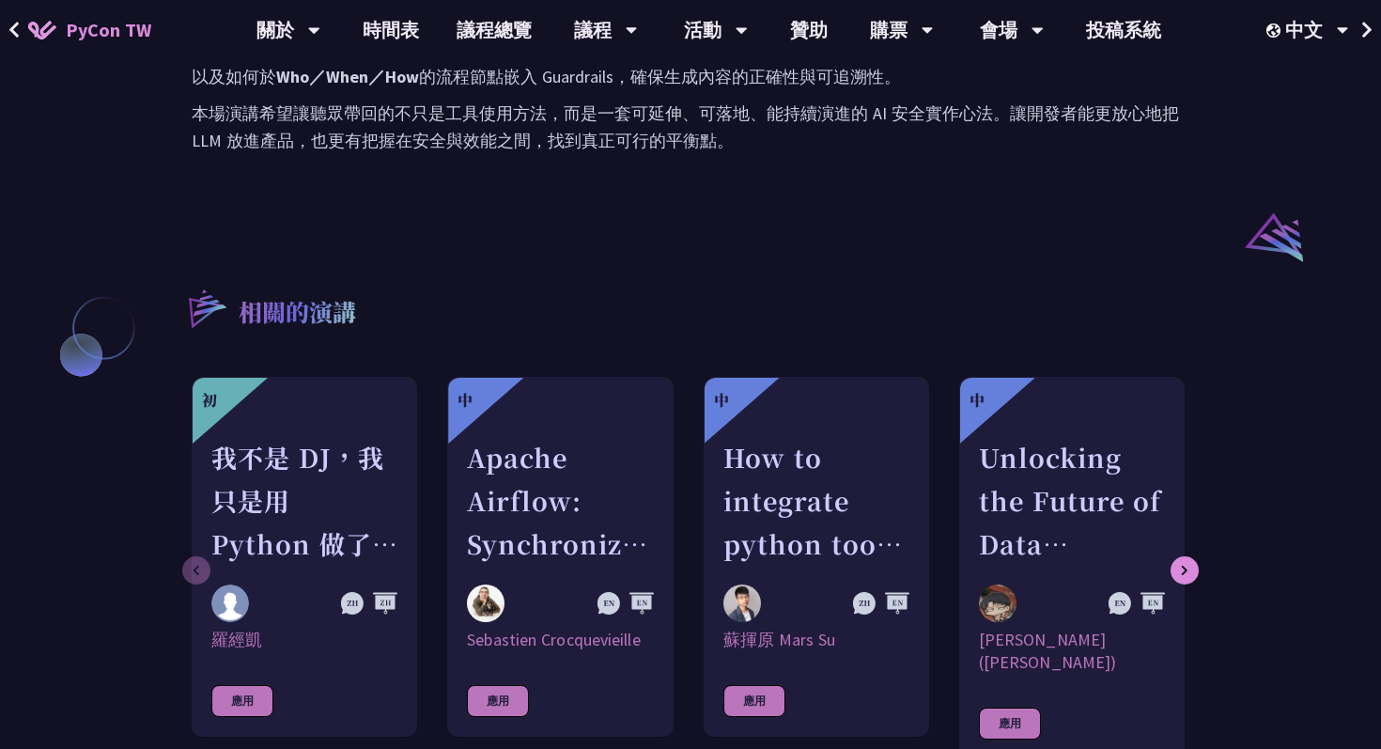
scroll to position [1432, 0]
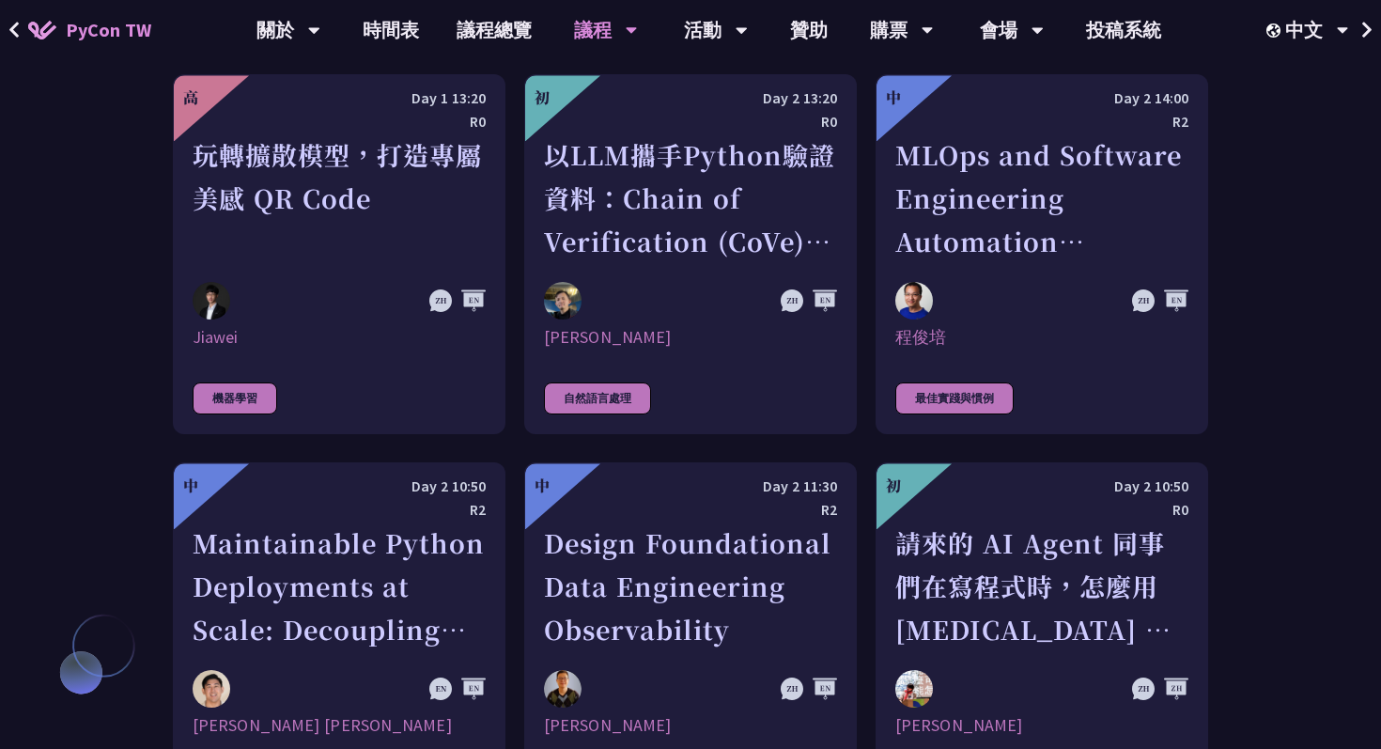
scroll to position [4159, 0]
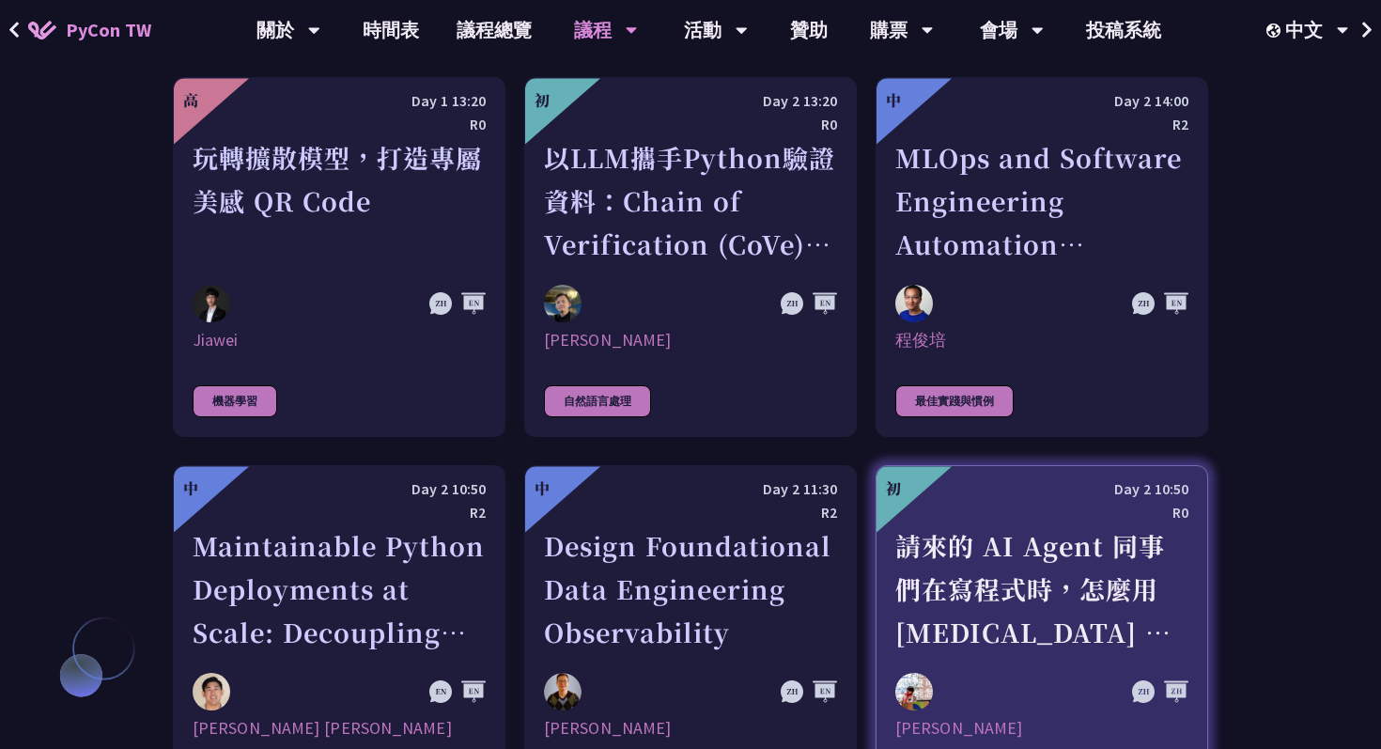
click at [966, 542] on div "請來的 AI Agent 同事們在寫程式時，怎麼用 [MEDICAL_DATA] 去除各種幻想與盲點" at bounding box center [1041, 589] width 293 height 130
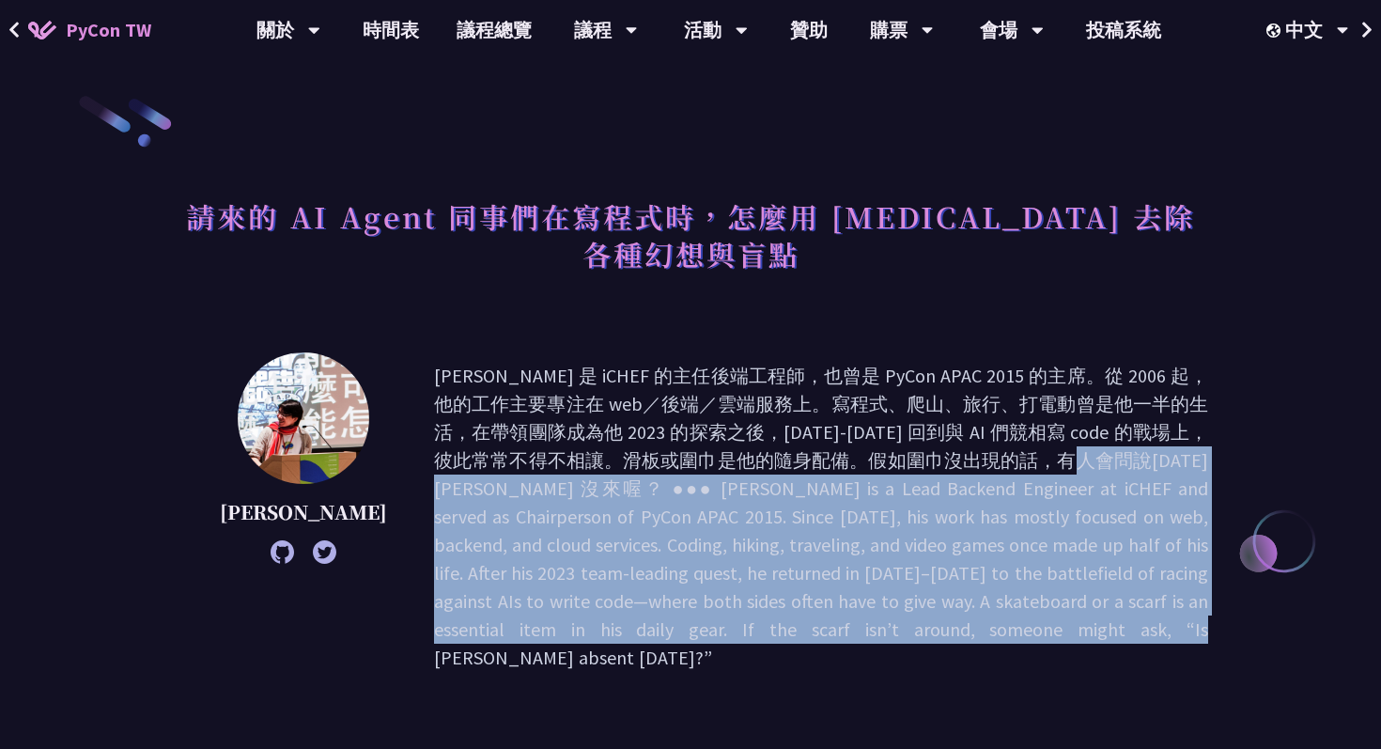
drag, startPoint x: 696, startPoint y: 420, endPoint x: 704, endPoint y: 583, distance: 163.6
click at [705, 584] on p at bounding box center [821, 517] width 774 height 310
click at [757, 610] on div "[PERSON_NAME]" at bounding box center [690, 516] width 1035 height 329
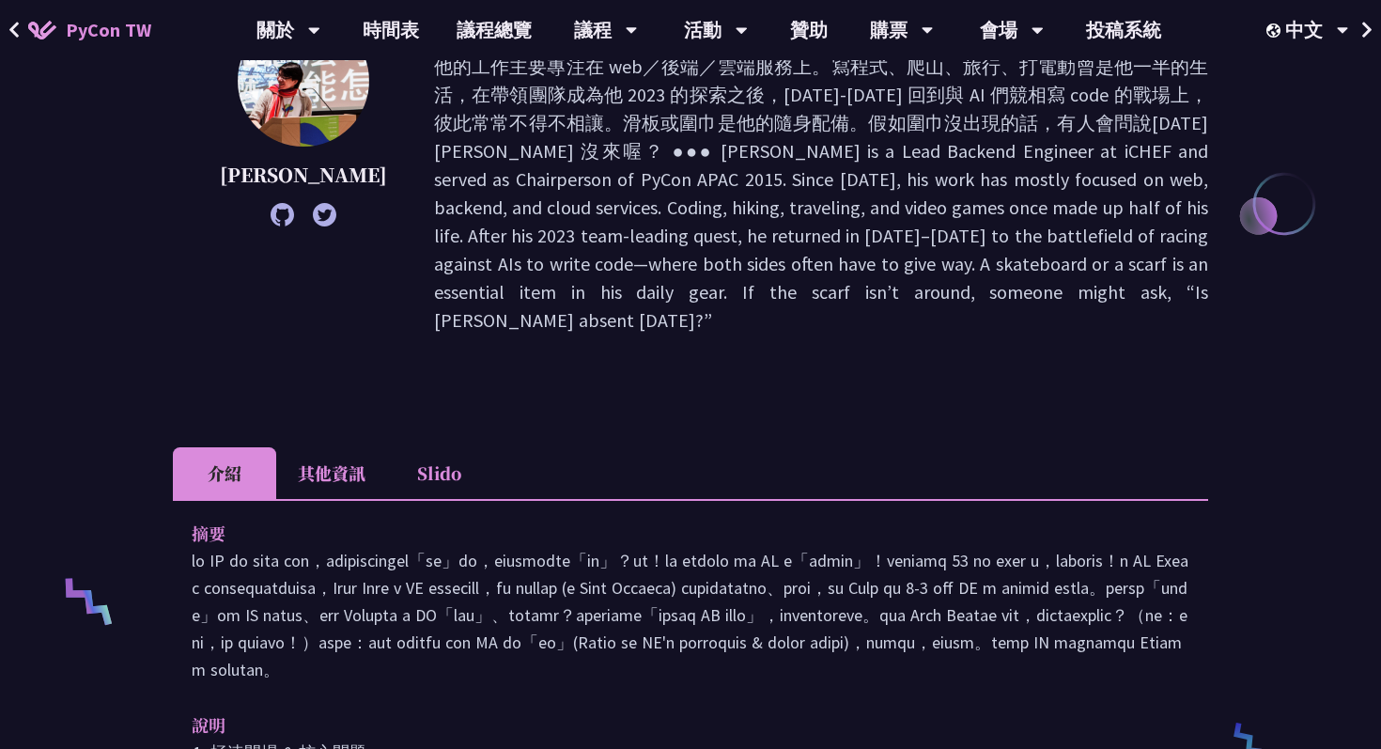
scroll to position [406, 0]
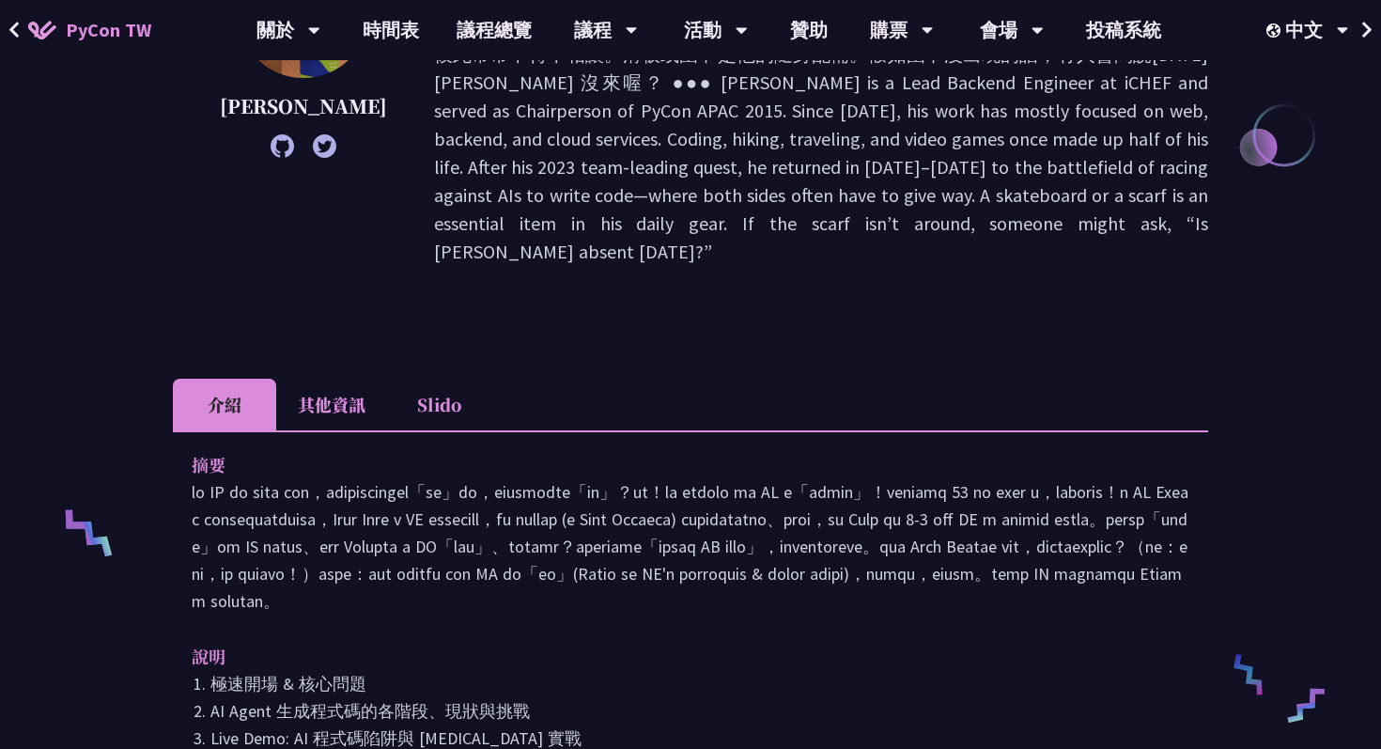
drag, startPoint x: 553, startPoint y: 409, endPoint x: 604, endPoint y: 592, distance: 190.1
click at [604, 592] on div "摘要" at bounding box center [691, 532] width 998 height 163
click at [771, 584] on p at bounding box center [691, 546] width 998 height 136
drag, startPoint x: 771, startPoint y: 584, endPoint x: 850, endPoint y: 376, distance: 223.0
click at [851, 430] on div "摘要 說明 極速開場 & 核心問題 AI Agent 生成程式碼的各階段、現狀與挑戰 Live Demo: AI 程式碼陷阱與 [MEDICAL_DATA] …" at bounding box center [690, 736] width 1035 height 613
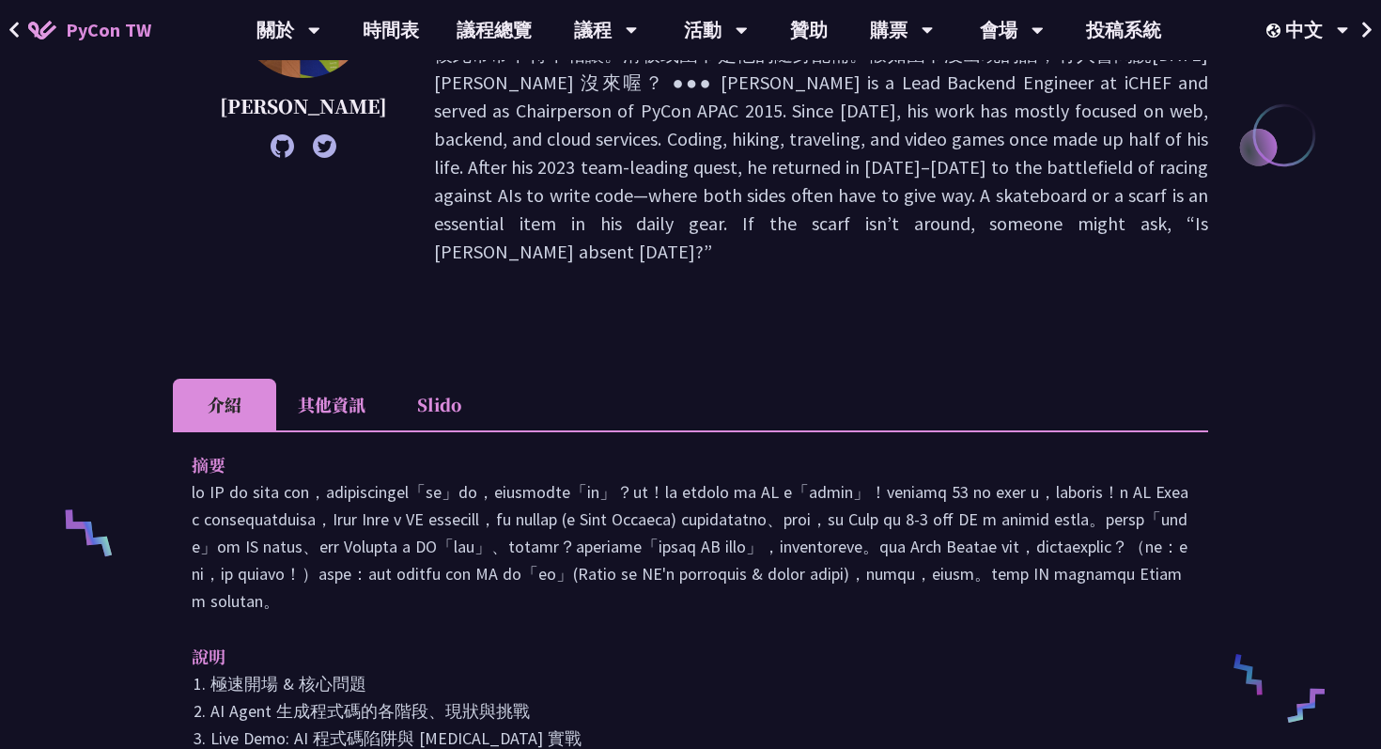
click at [1006, 478] on p at bounding box center [691, 546] width 998 height 136
drag, startPoint x: 997, startPoint y: 416, endPoint x: 945, endPoint y: 648, distance: 237.7
click at [945, 648] on div "摘要 說明 極速開場 & 核心問題 AI Agent 生成程式碼的各階段、現狀與挑戰 Live Demo: AI 程式碼陷阱與 [MEDICAL_DATA] …" at bounding box center [690, 736] width 1035 height 613
click at [778, 610] on div "摘要 說明 極速開場 & 核心問題 AI Agent 生成程式碼的各階段、現狀與挑戰 Live Demo: AI 程式碼陷阱與 [MEDICAL_DATA] …" at bounding box center [690, 736] width 1035 height 613
drag, startPoint x: 778, startPoint y: 610, endPoint x: 835, endPoint y: 296, distance: 319.0
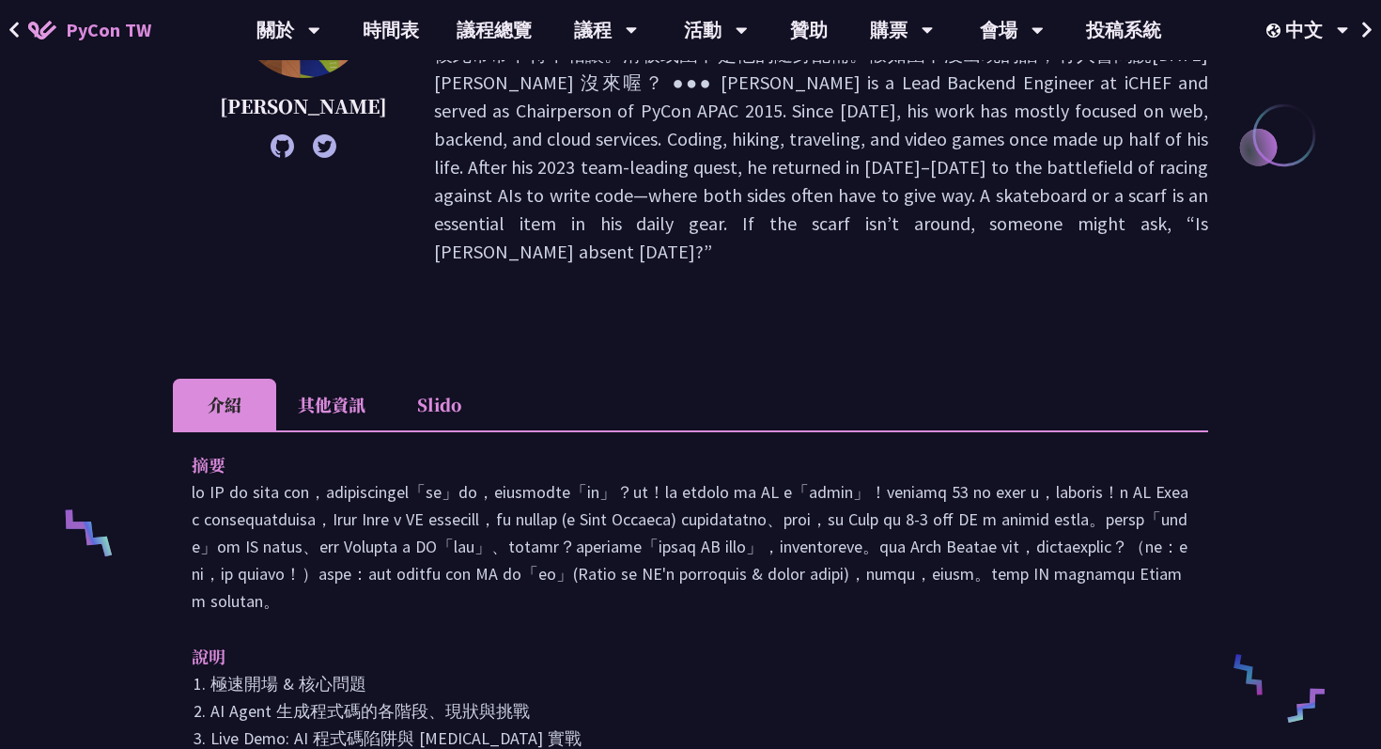
click at [835, 296] on div "請來的 AI Agent 同事們在寫程式時，怎麼用 [MEDICAL_DATA] 去除各種幻想與盲點 [PERSON_NAME] 介紹 其他資訊 Slido …" at bounding box center [690, 663] width 1035 height 1951
click at [845, 478] on p at bounding box center [691, 546] width 998 height 136
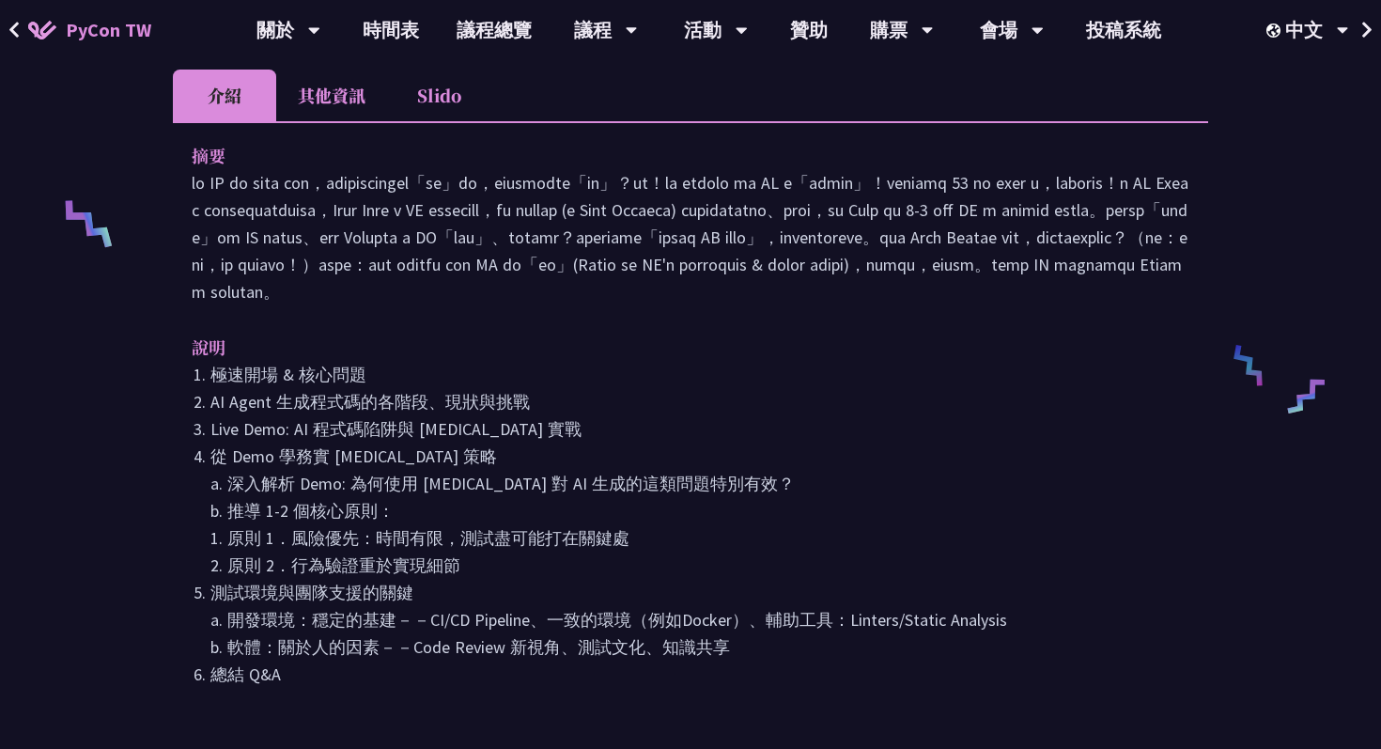
scroll to position [0, 0]
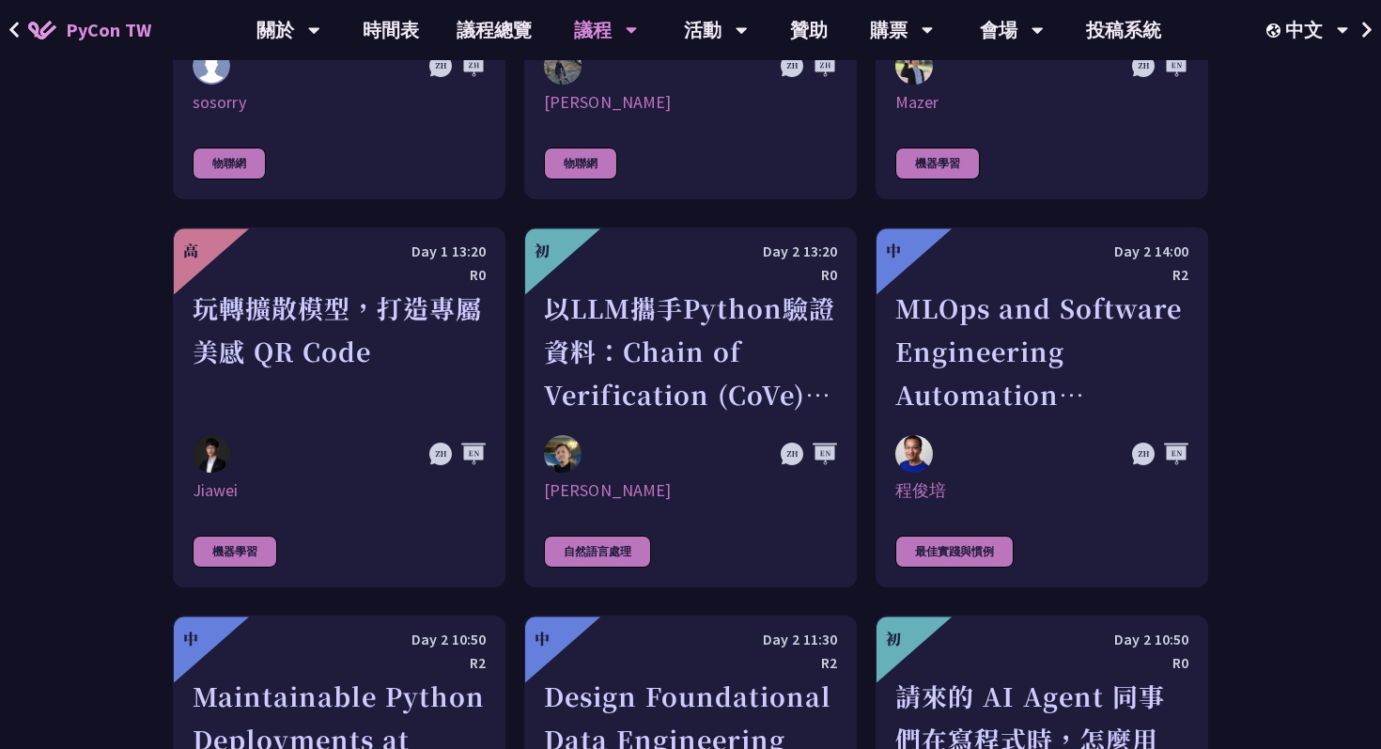
scroll to position [3997, 0]
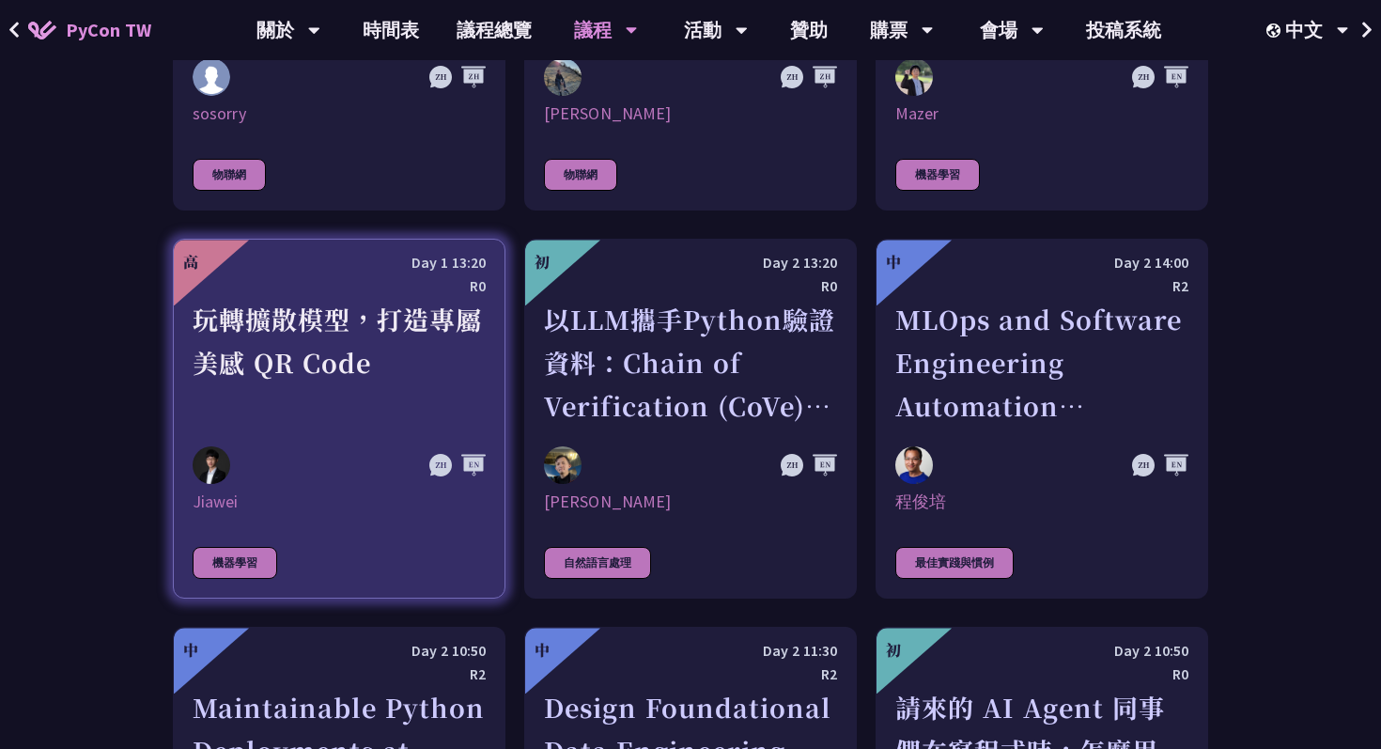
click at [311, 322] on div "玩轉擴散模型，打造專屬美感 QR Code" at bounding box center [339, 363] width 293 height 130
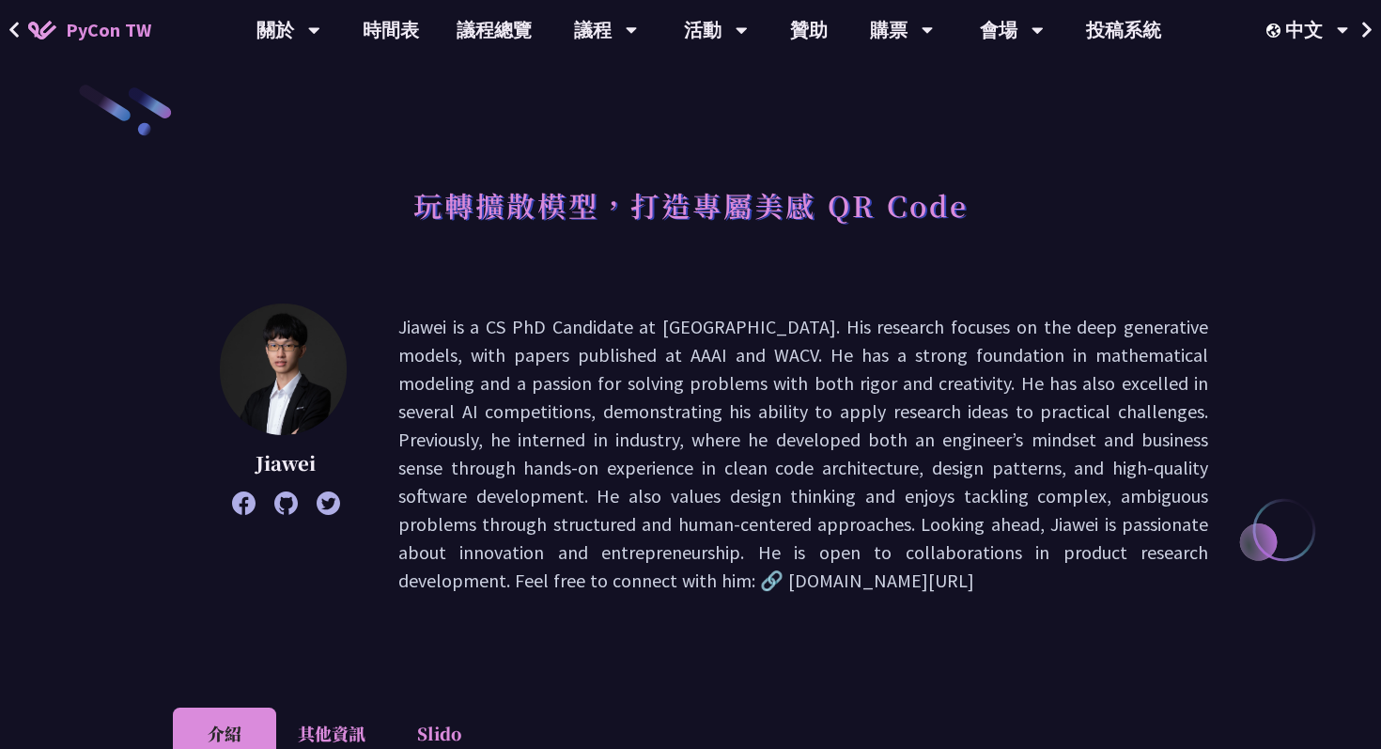
scroll to position [13, 0]
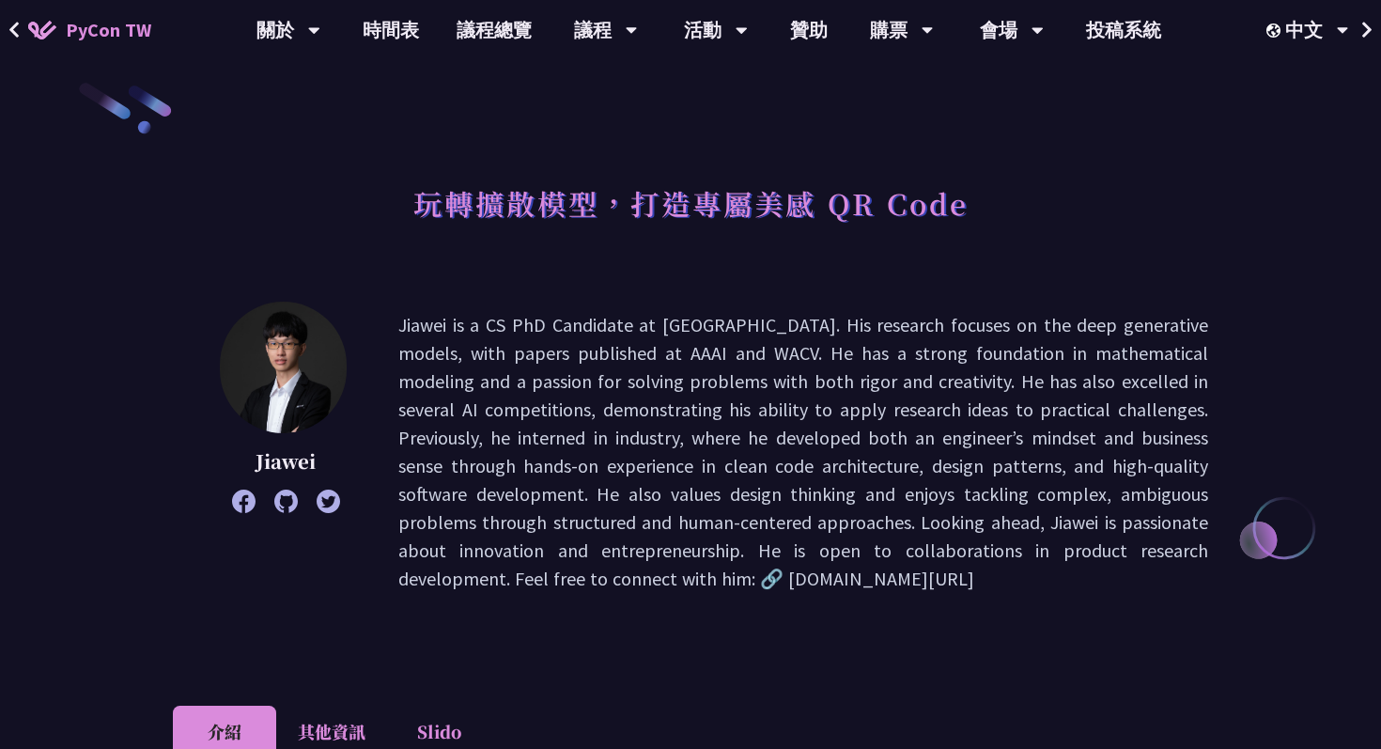
drag, startPoint x: 940, startPoint y: 312, endPoint x: 934, endPoint y: 329, distance: 18.1
click at [937, 330] on p "Jiawei is a CS PhD Candidate at [GEOGRAPHIC_DATA]. His research focuses on the …" at bounding box center [803, 452] width 810 height 282
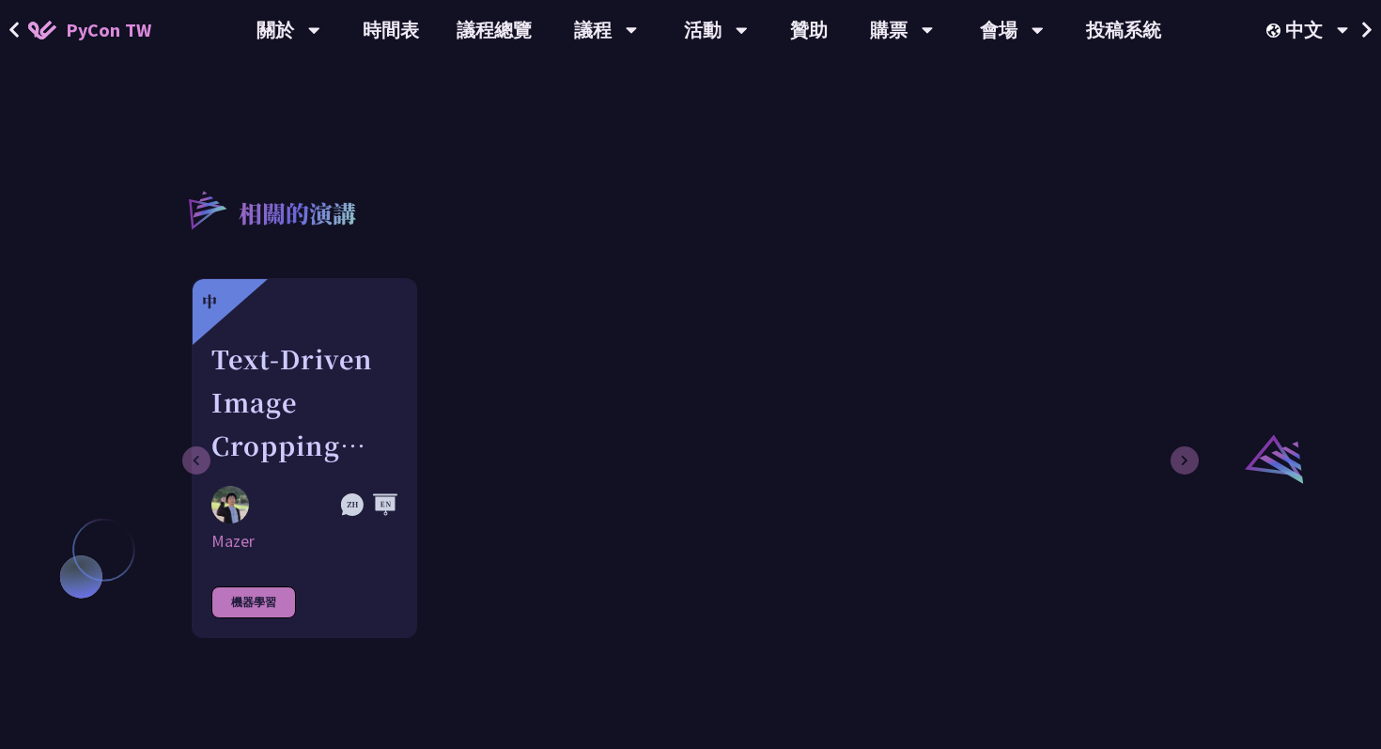
scroll to position [1205, 0]
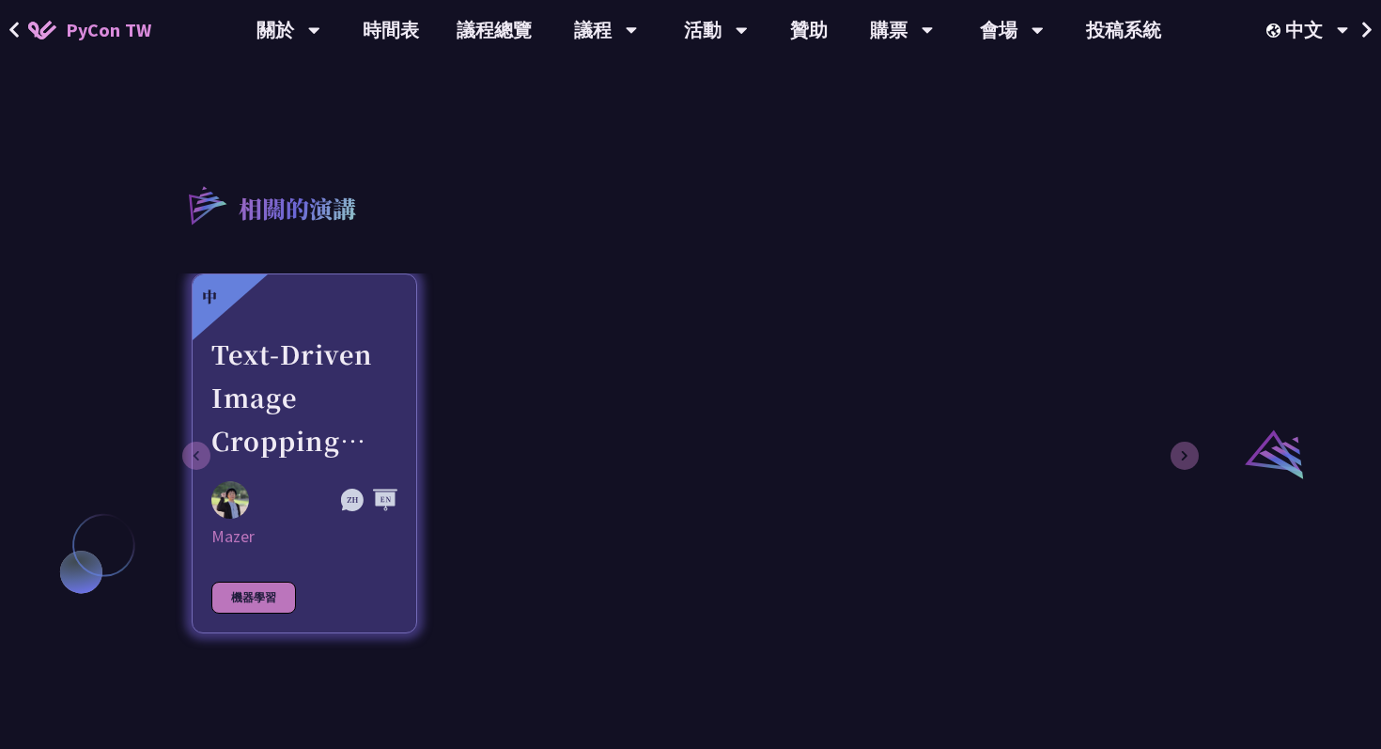
click at [395, 408] on div "Text-Driven Image Cropping with Deep Learning and Genetic Algorithm" at bounding box center [304, 398] width 186 height 130
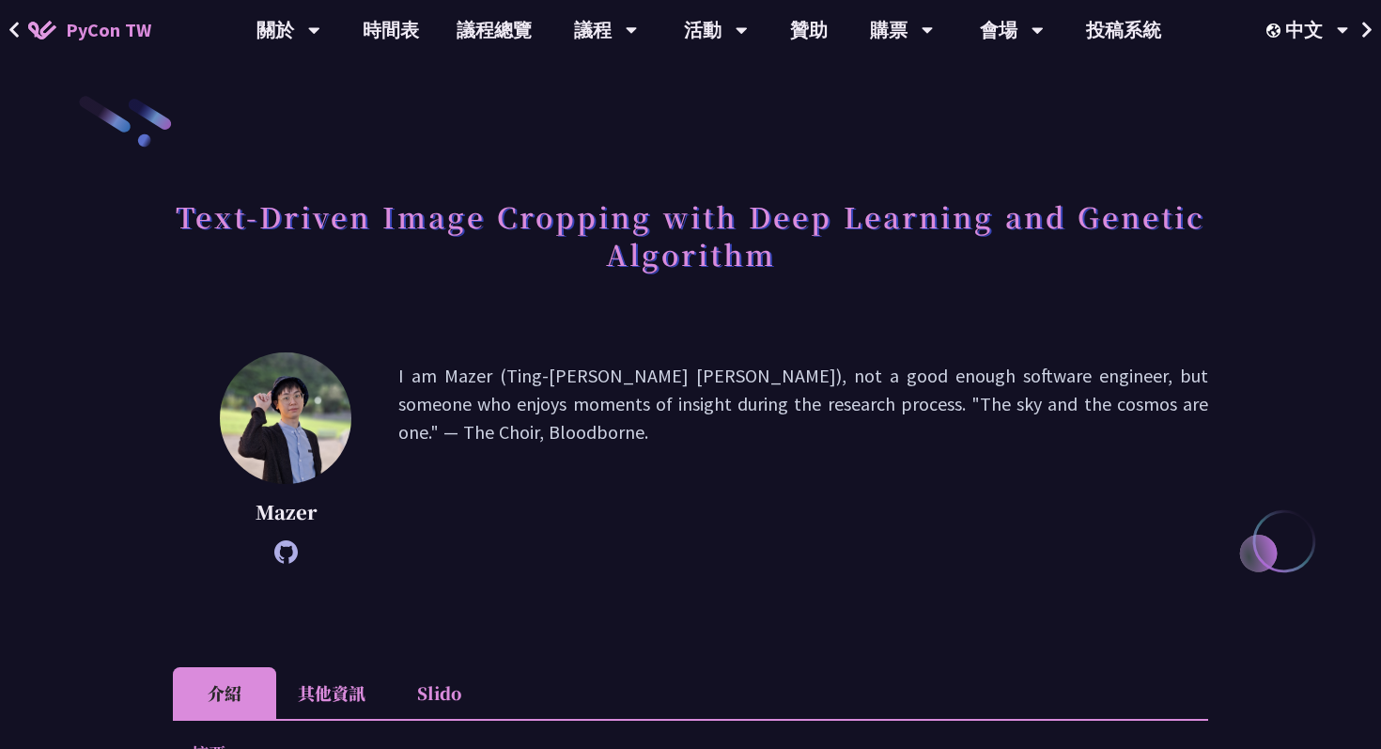
click at [1078, 408] on p "I am Mazer (Ting-[PERSON_NAME] [PERSON_NAME]), not a good enough software engin…" at bounding box center [803, 458] width 810 height 193
click at [1058, 405] on p "I am Mazer (Ting-[PERSON_NAME] [PERSON_NAME]), not a good enough software engin…" at bounding box center [803, 458] width 810 height 193
click at [1046, 417] on div at bounding box center [1046, 417] width 0 height 0
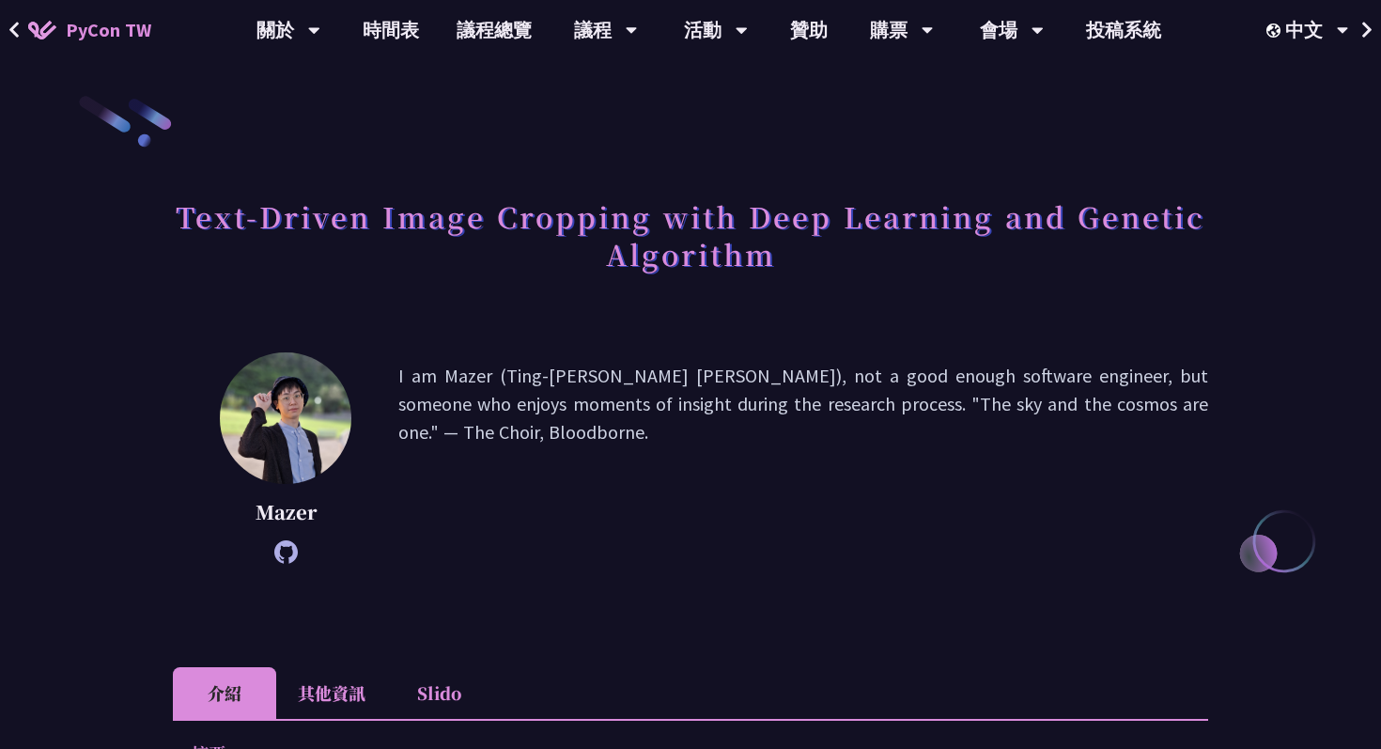
click at [1062, 425] on p "I am Mazer (Ting-[PERSON_NAME] [PERSON_NAME]), not a good enough software engin…" at bounding box center [803, 458] width 810 height 193
click at [1135, 406] on p "I am Mazer (Ting-[PERSON_NAME] [PERSON_NAME]), not a good enough software engin…" at bounding box center [803, 458] width 810 height 193
click at [1123, 417] on div at bounding box center [1123, 417] width 0 height 0
click at [1135, 420] on p "I am Mazer (Ting-[PERSON_NAME] [PERSON_NAME]), not a good enough software engin…" at bounding box center [803, 458] width 810 height 193
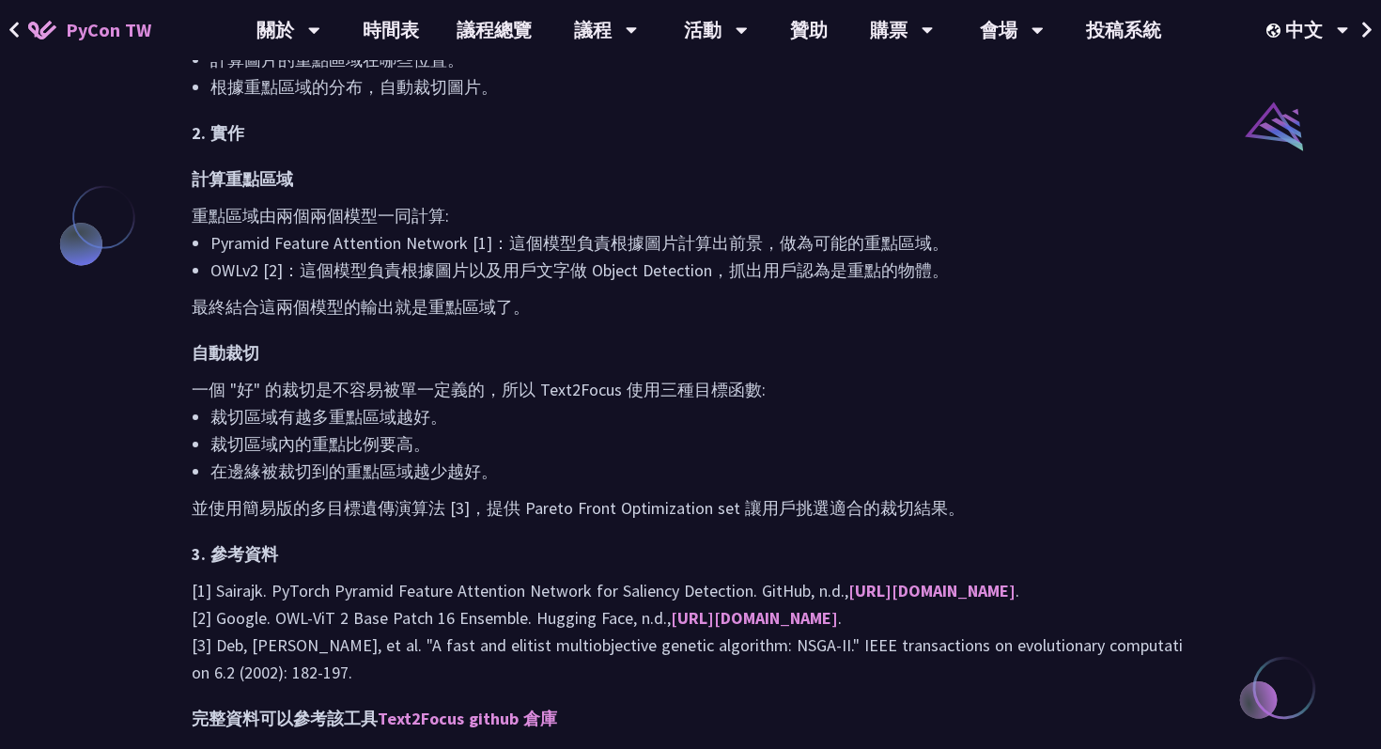
scroll to position [1537, 0]
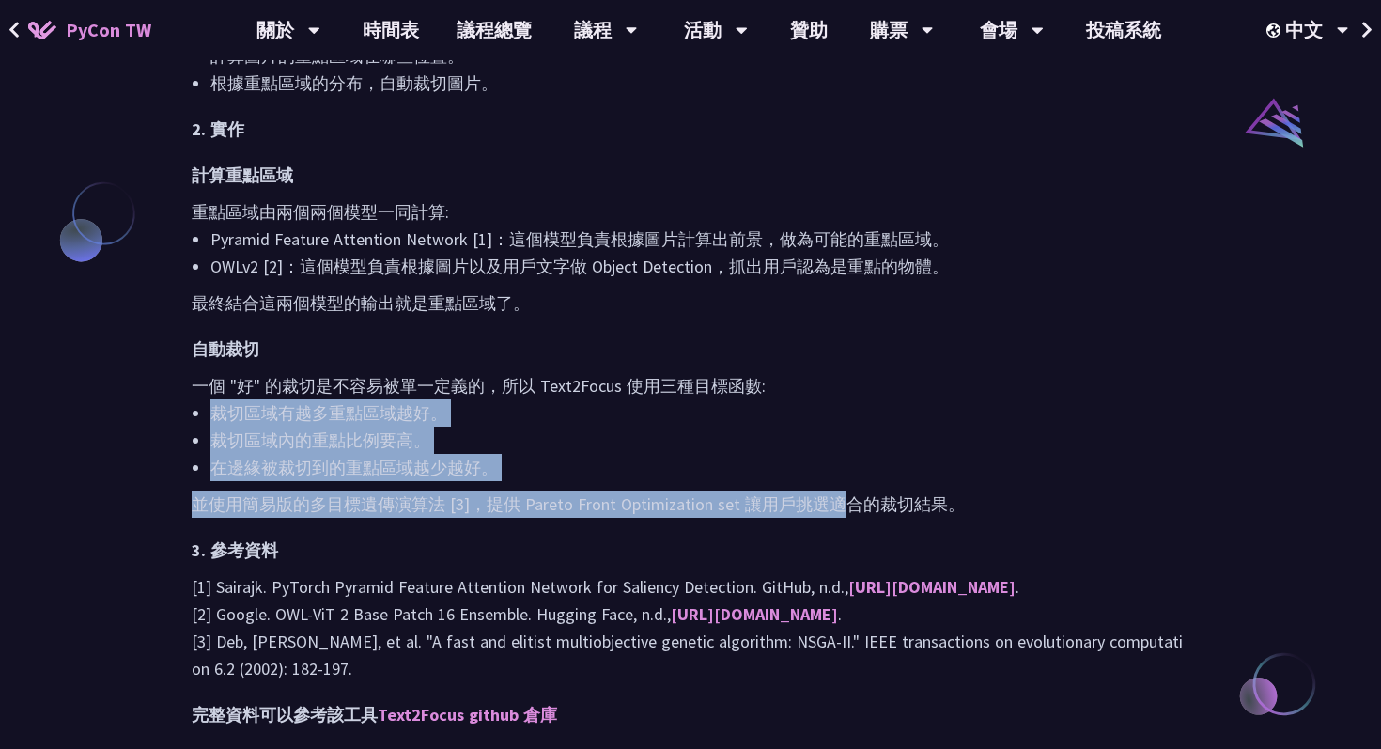
drag, startPoint x: 839, startPoint y: 396, endPoint x: 832, endPoint y: 489, distance: 93.2
click at [833, 490] on div "Text2Focus 是一個可以根據你給的文字描述，幫你自動裁剪圖片的工具。 1. 功能 主要的功能就是根據用戶提供的文字描述（「人臉」、「狗」）來裁剪圖片，…" at bounding box center [691, 52] width 998 height 1352
click at [902, 436] on li "裁切區域內的重點比例要高。" at bounding box center [699, 439] width 979 height 27
drag, startPoint x: 809, startPoint y: 495, endPoint x: 835, endPoint y: 408, distance: 91.2
click at [835, 408] on div "Text2Focus 是一個可以根據你給的文字描述，幫你自動裁剪圖片的工具。 1. 功能 主要的功能就是根據用戶提供的文字描述（「人臉」、「狗」）來裁剪圖片，…" at bounding box center [691, 52] width 998 height 1352
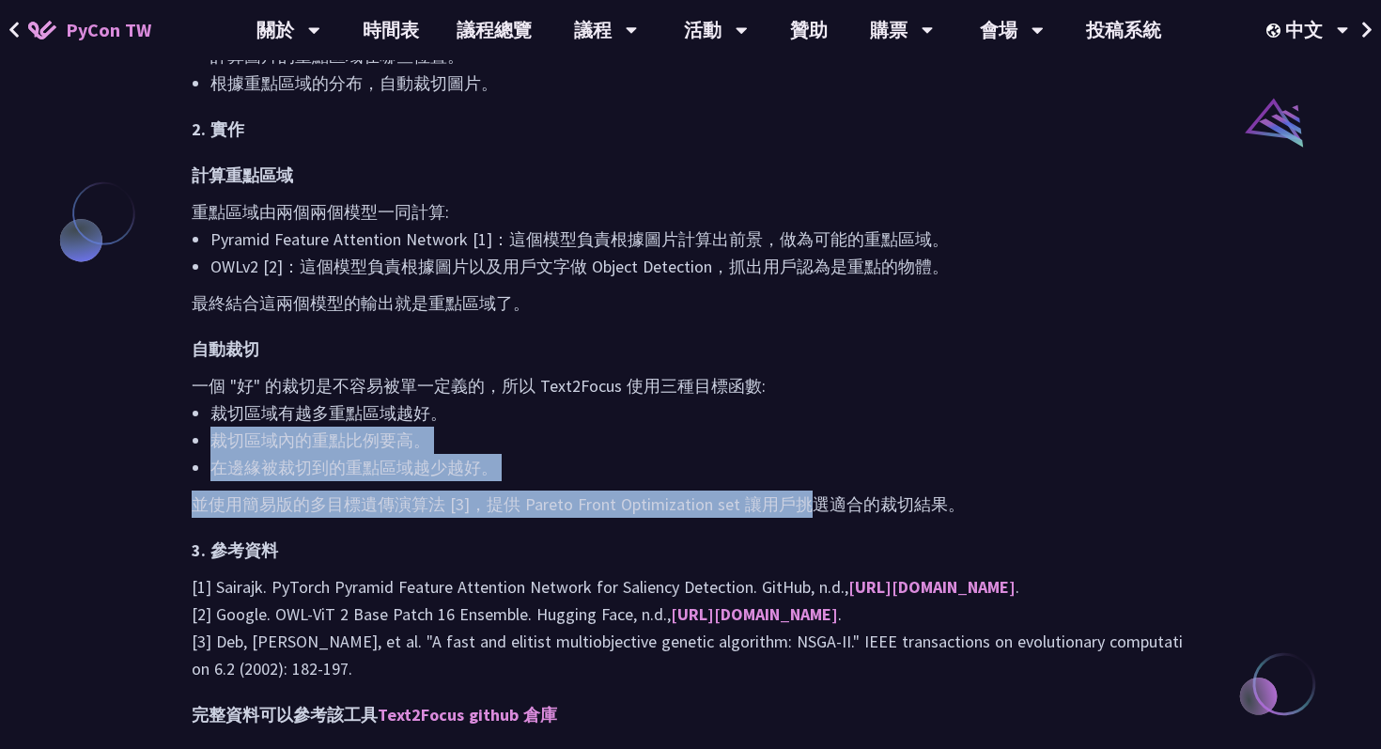
click at [936, 412] on li "裁切區域有越多重點區域越好。" at bounding box center [699, 412] width 979 height 27
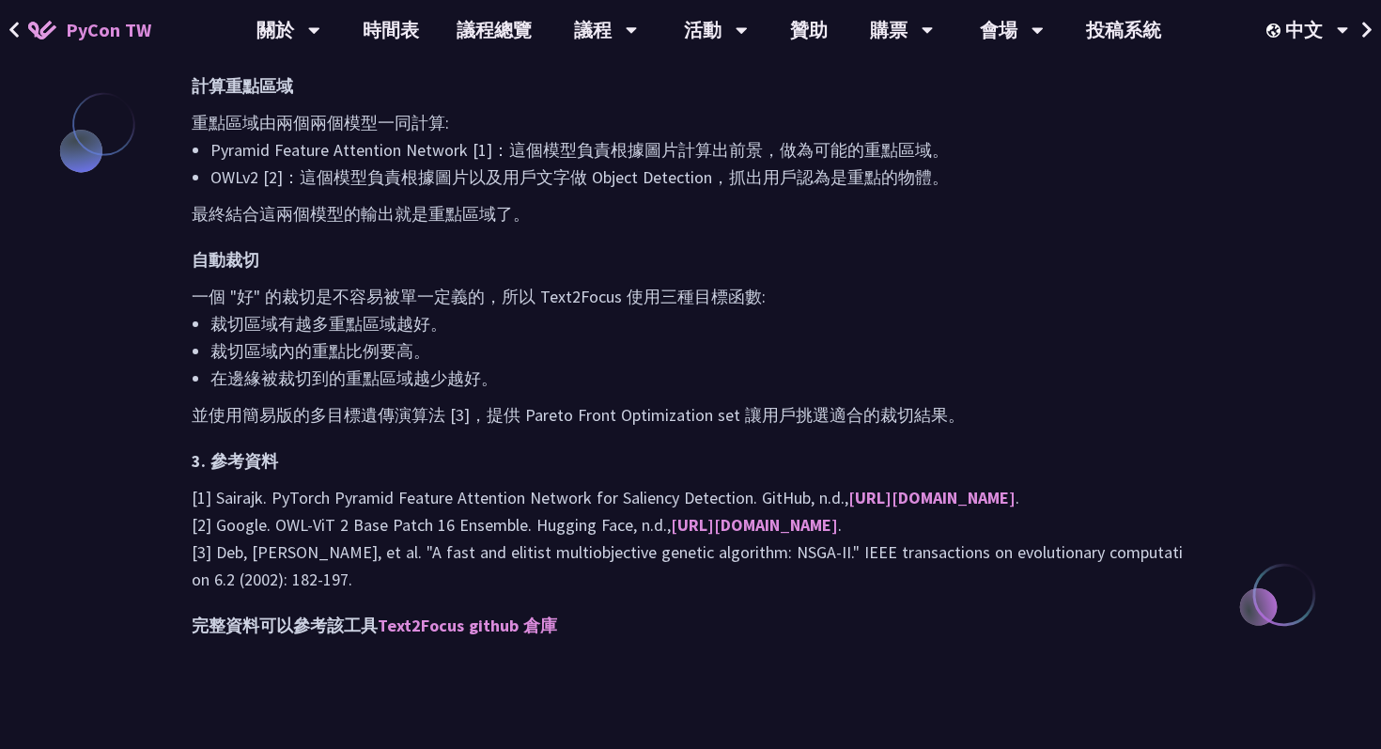
scroll to position [1632, 0]
